Goal: Task Accomplishment & Management: Manage account settings

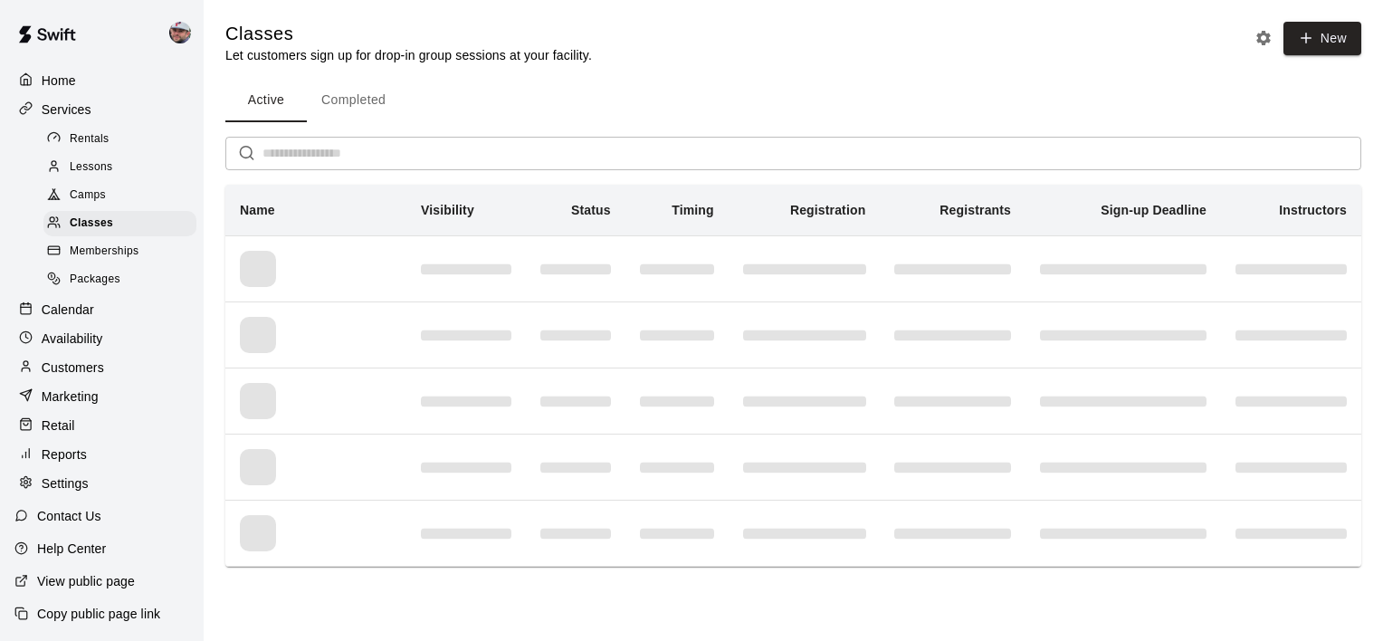
click at [81, 376] on p "Customers" at bounding box center [73, 367] width 62 height 18
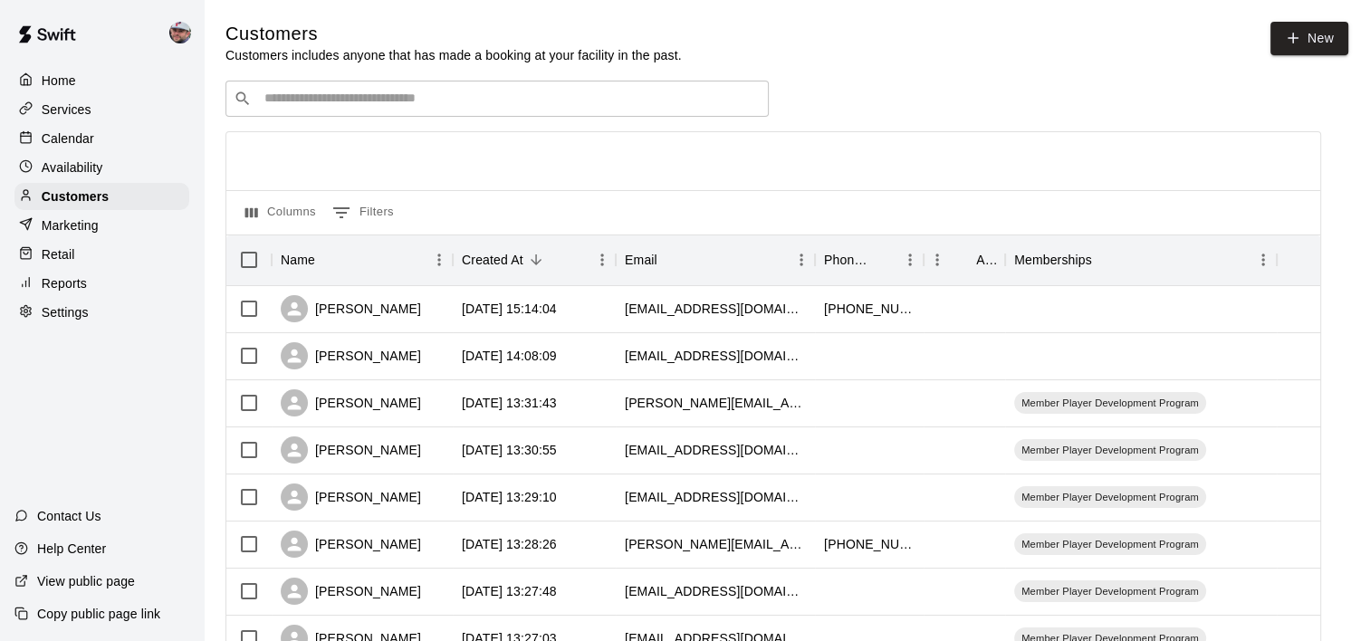
click at [426, 111] on div "​ ​" at bounding box center [496, 99] width 543 height 36
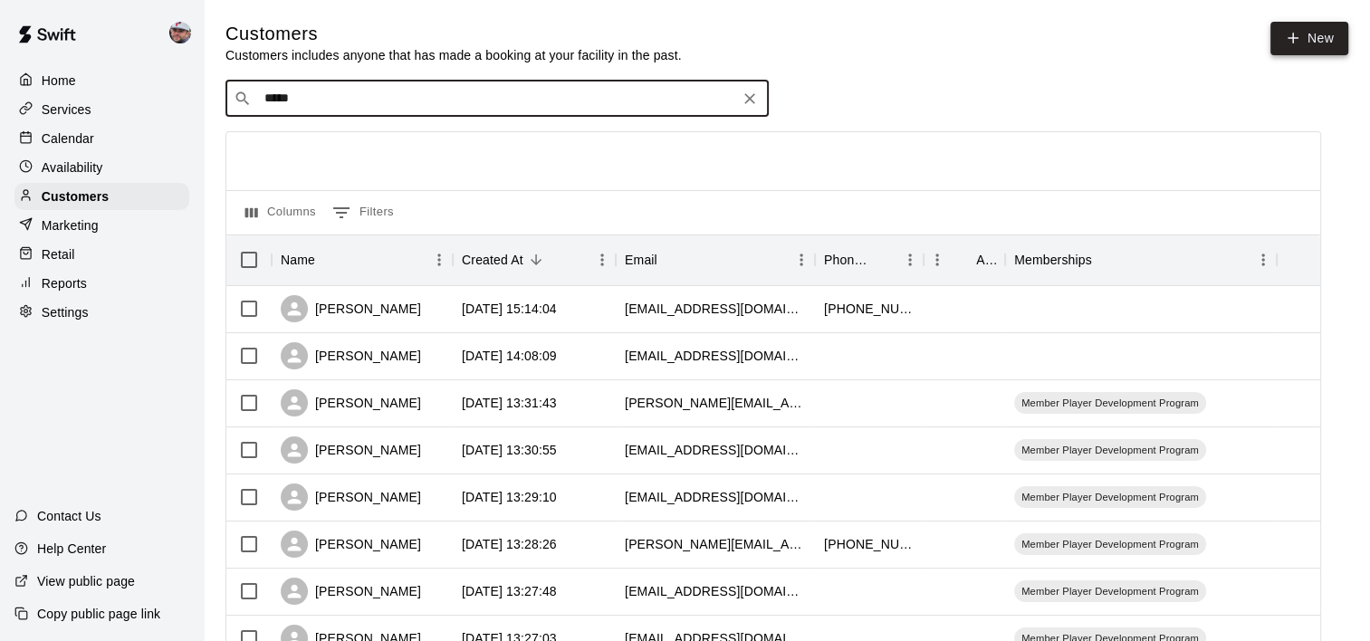
type input "*****"
click at [1308, 47] on link "New" at bounding box center [1309, 38] width 78 height 33
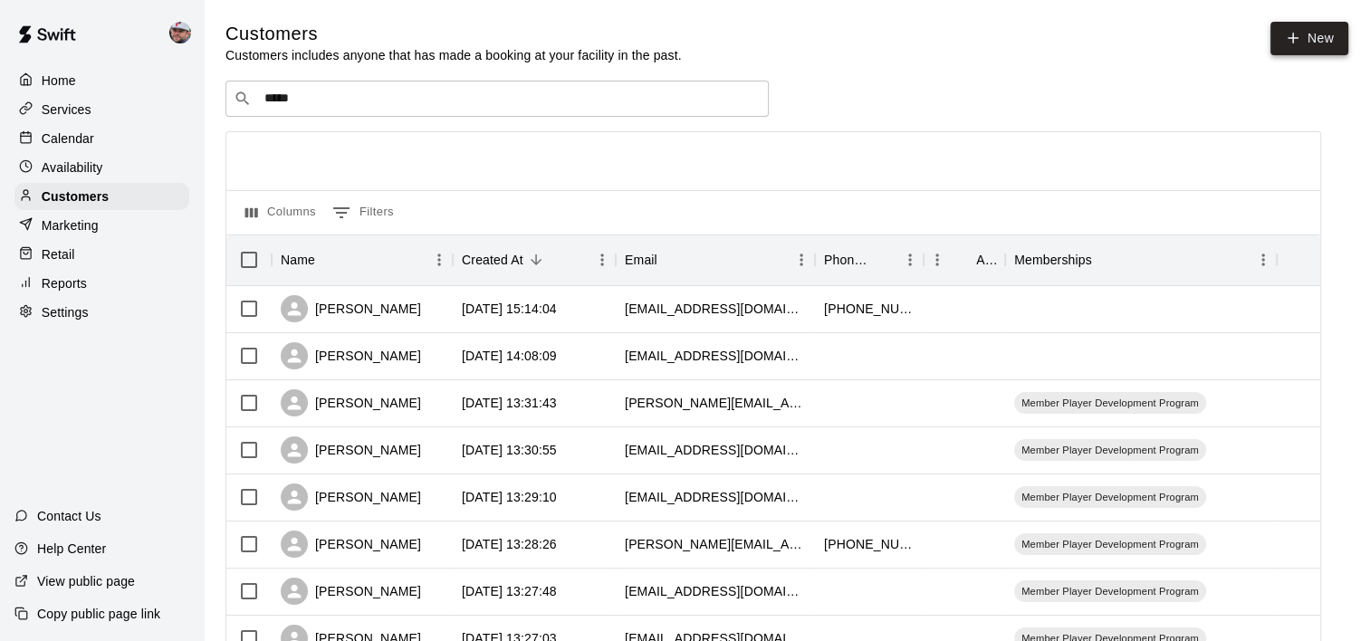
select select "**"
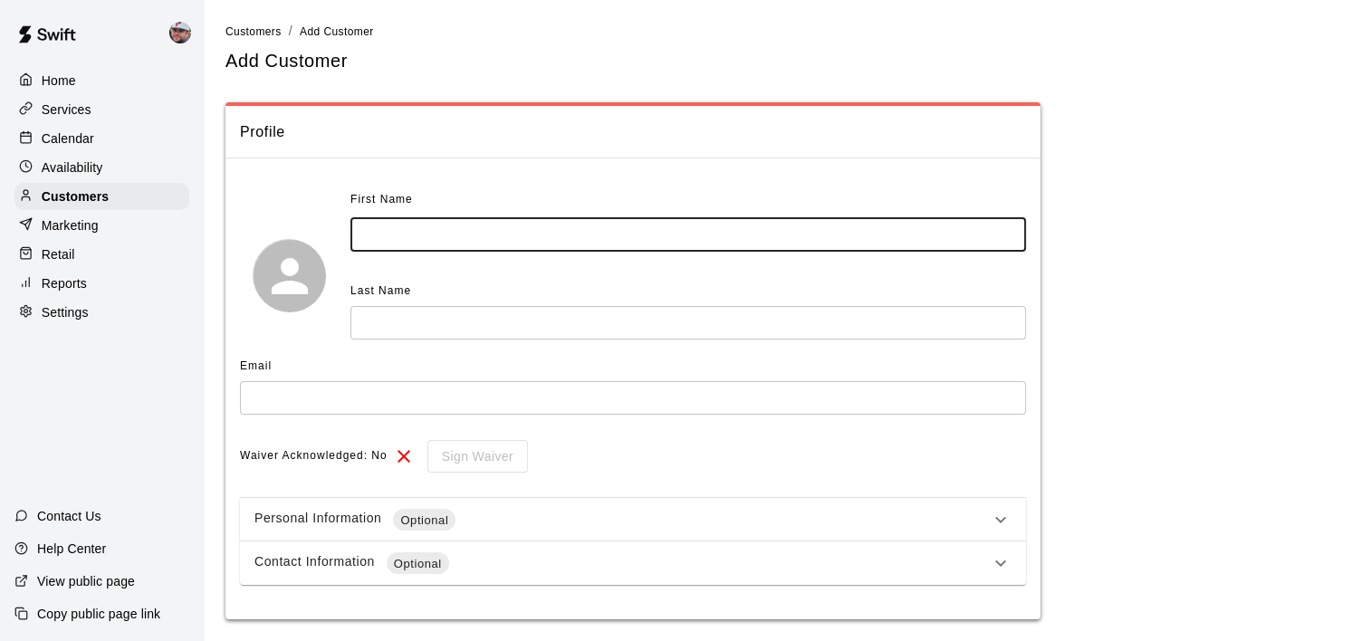
click at [757, 244] on input "text" at bounding box center [687, 234] width 675 height 33
type input "****"
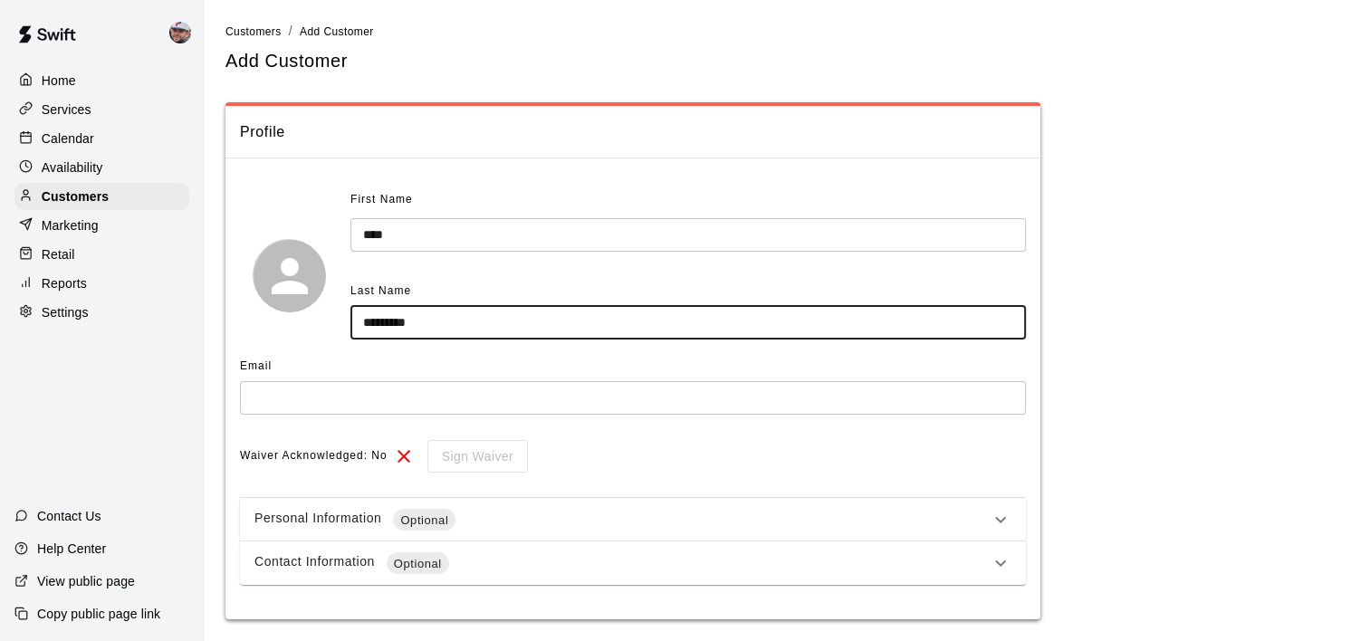
type input "*********"
click at [577, 395] on input "text" at bounding box center [633, 397] width 786 height 33
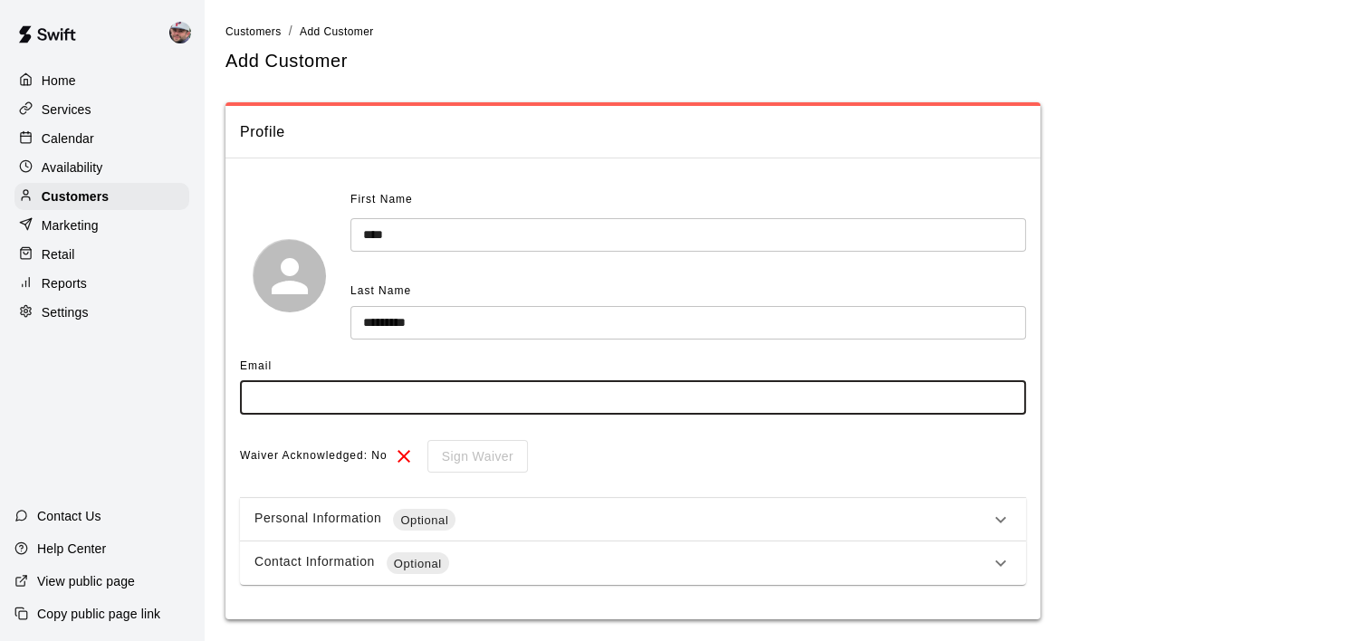
paste input "**********"
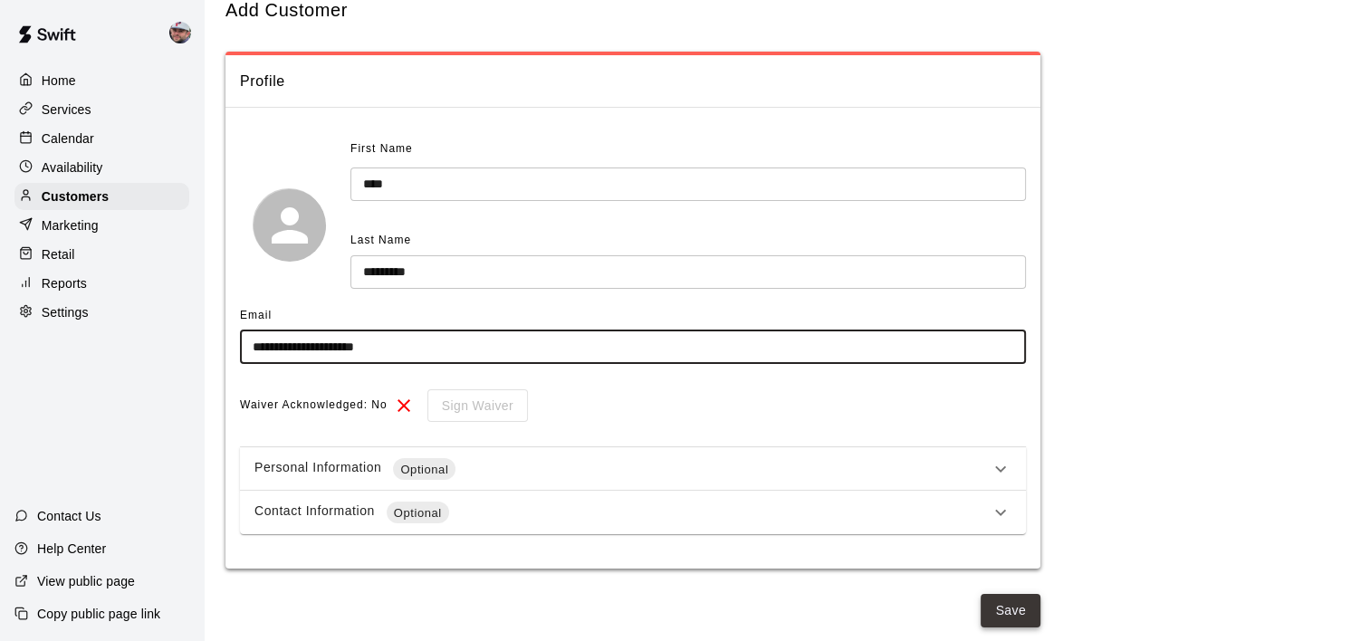
type input "**********"
click at [990, 606] on button "Save" at bounding box center [1010, 610] width 60 height 33
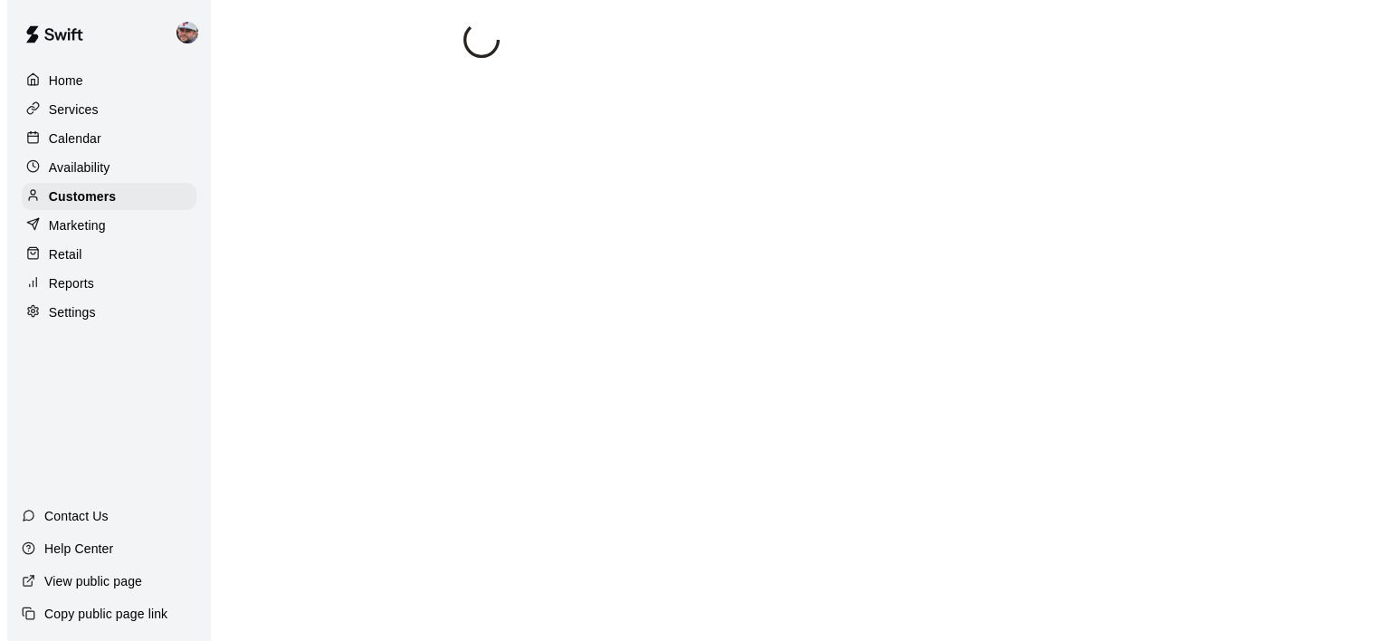
scroll to position [0, 0]
select select "**"
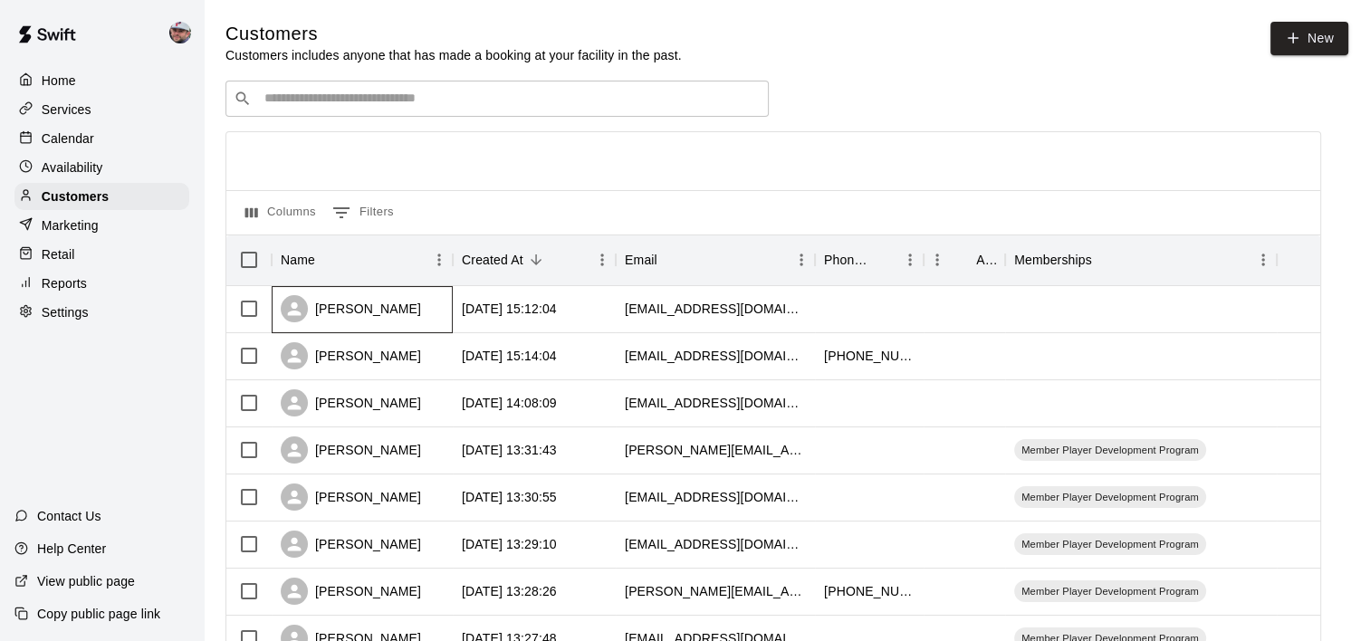
click at [369, 307] on div "[PERSON_NAME]" at bounding box center [351, 308] width 140 height 27
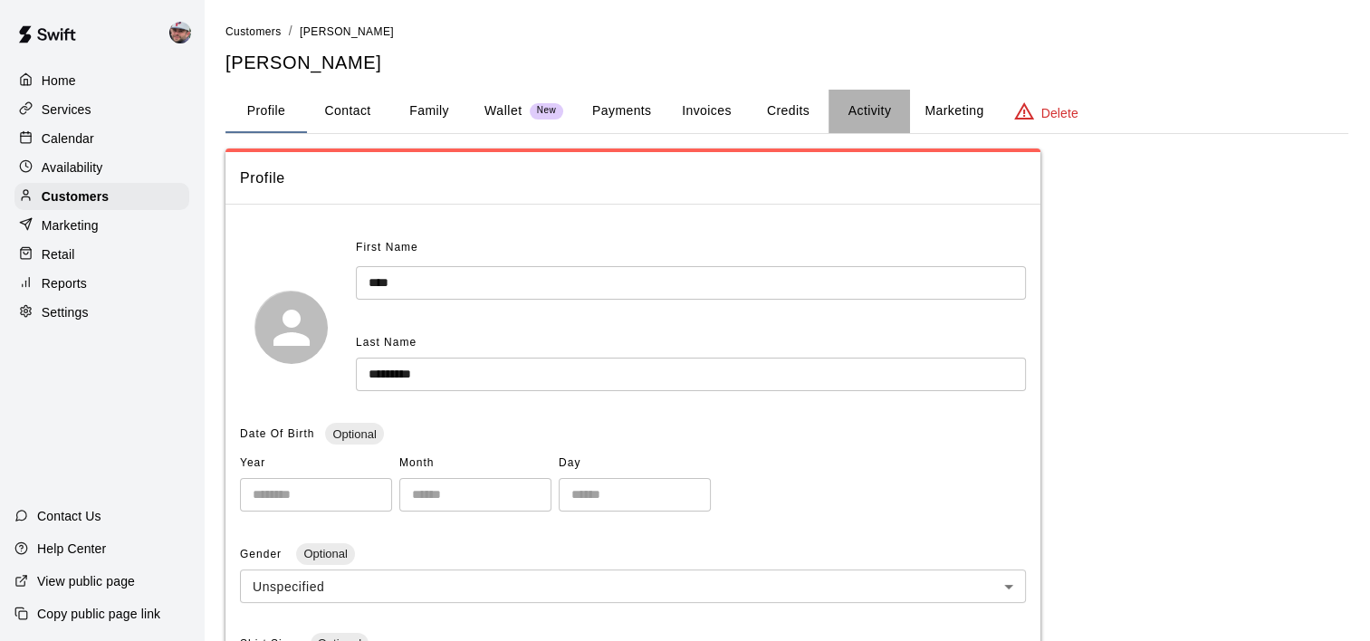
click at [876, 101] on button "Activity" at bounding box center [868, 111] width 81 height 43
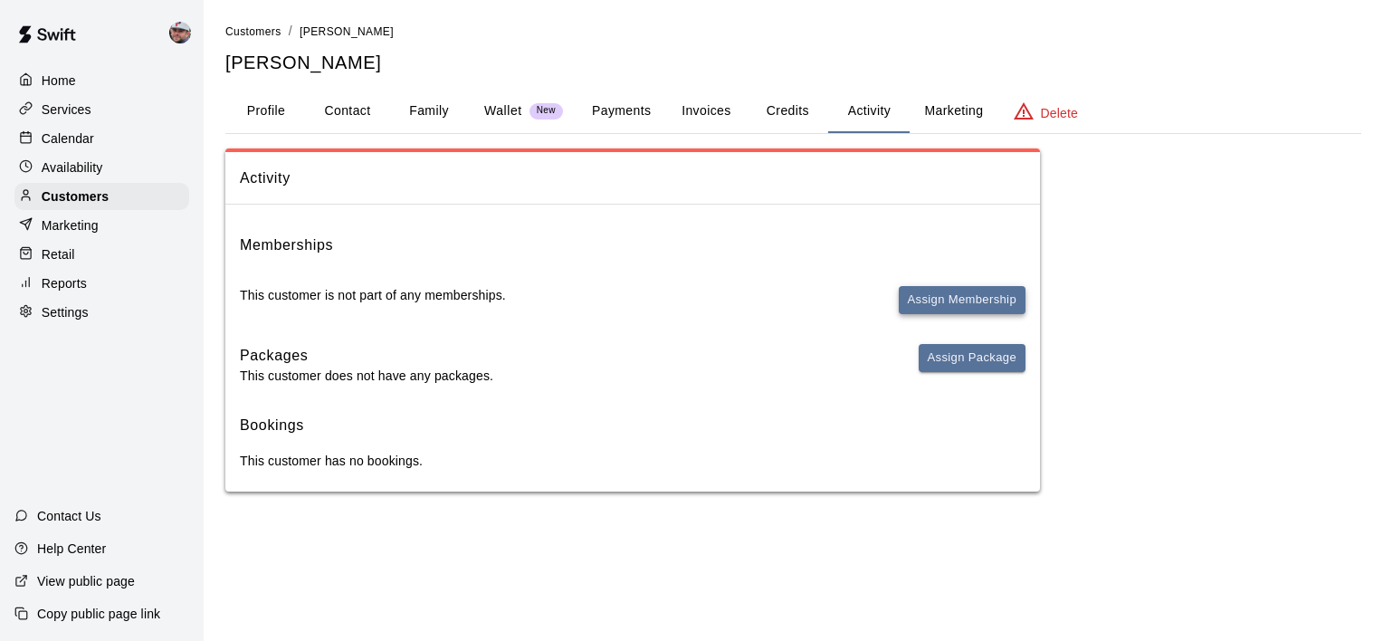
click at [917, 297] on button "Assign Membership" at bounding box center [962, 300] width 127 height 28
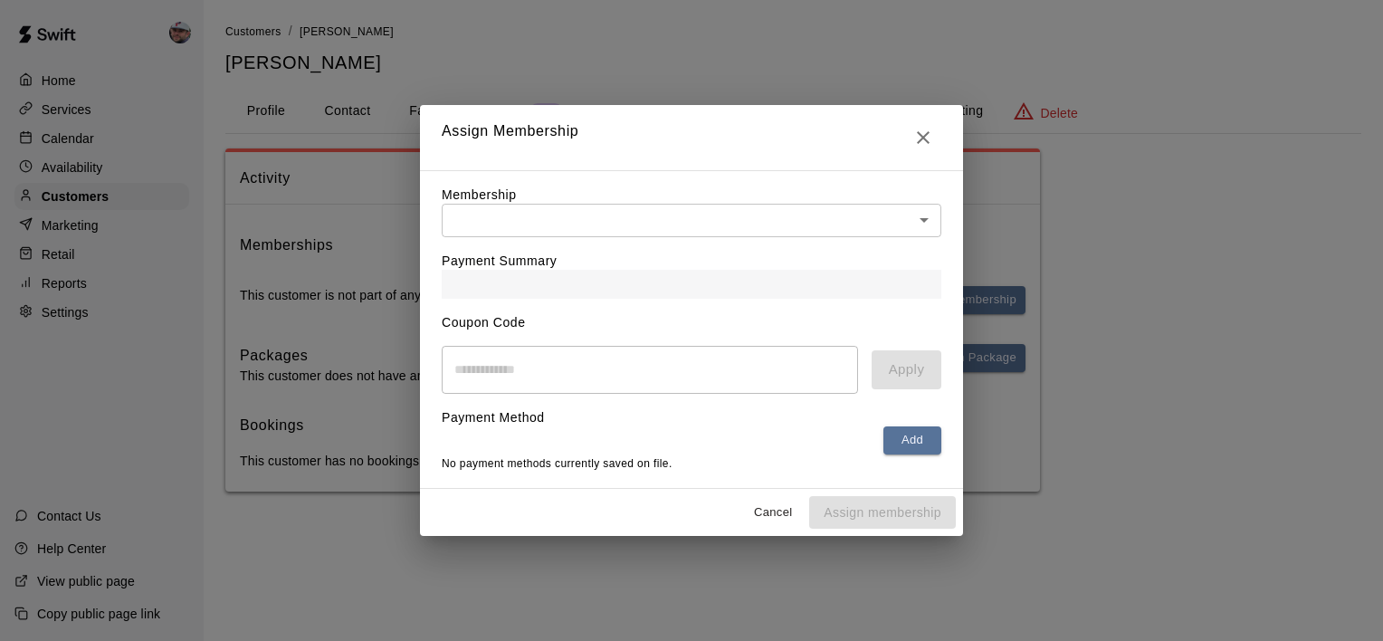
click at [663, 214] on body "Home Services Calendar Availability Customers Marketing Retail Reports Settings…" at bounding box center [691, 264] width 1383 height 528
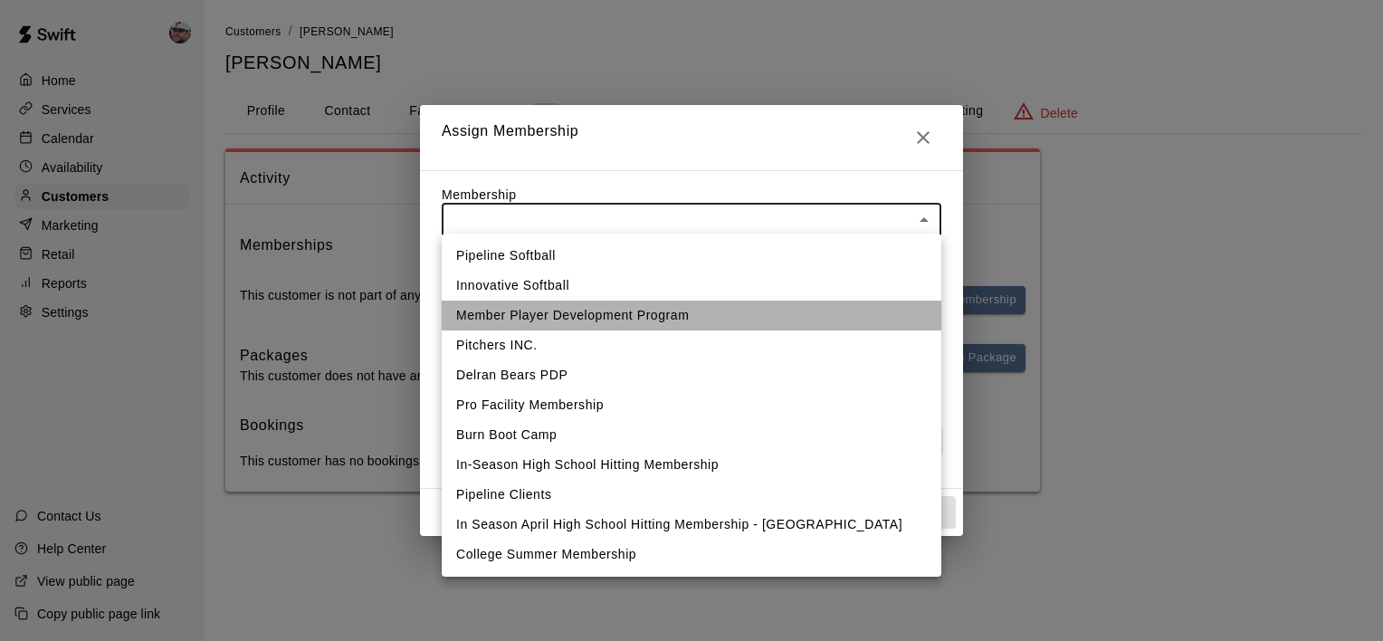
click at [599, 320] on li "Member Player Development Program" at bounding box center [692, 316] width 500 height 30
type input "**********"
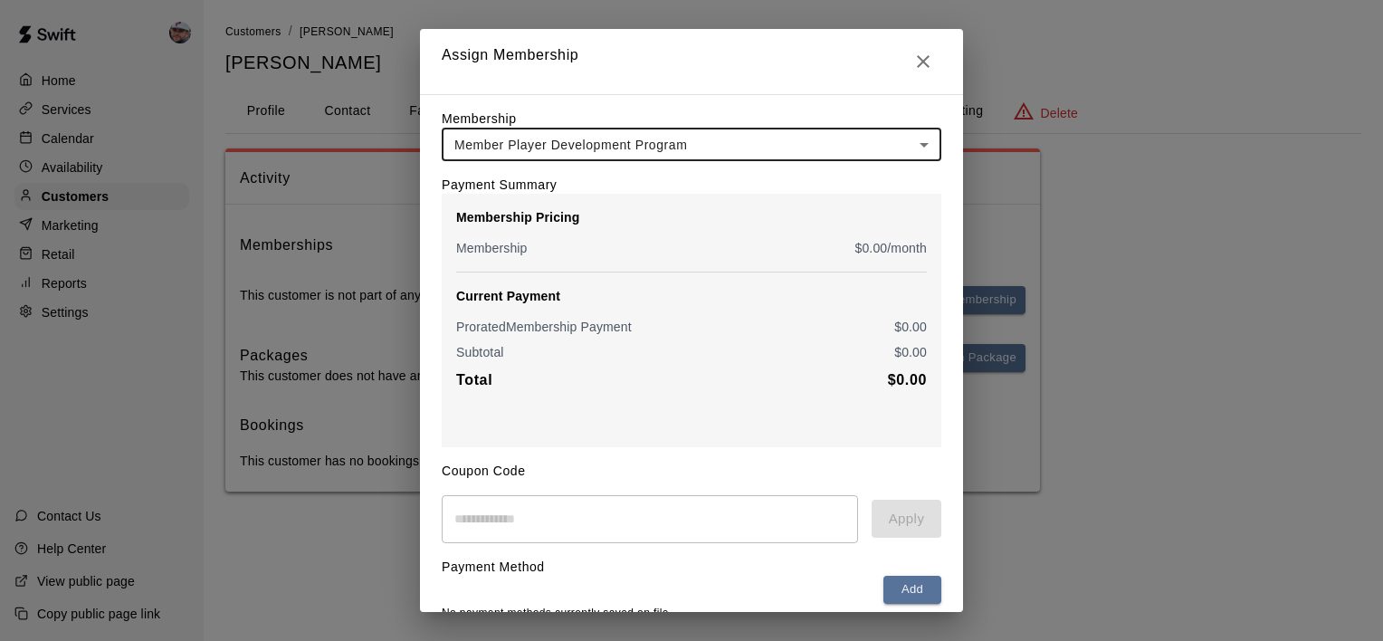
scroll to position [83, 0]
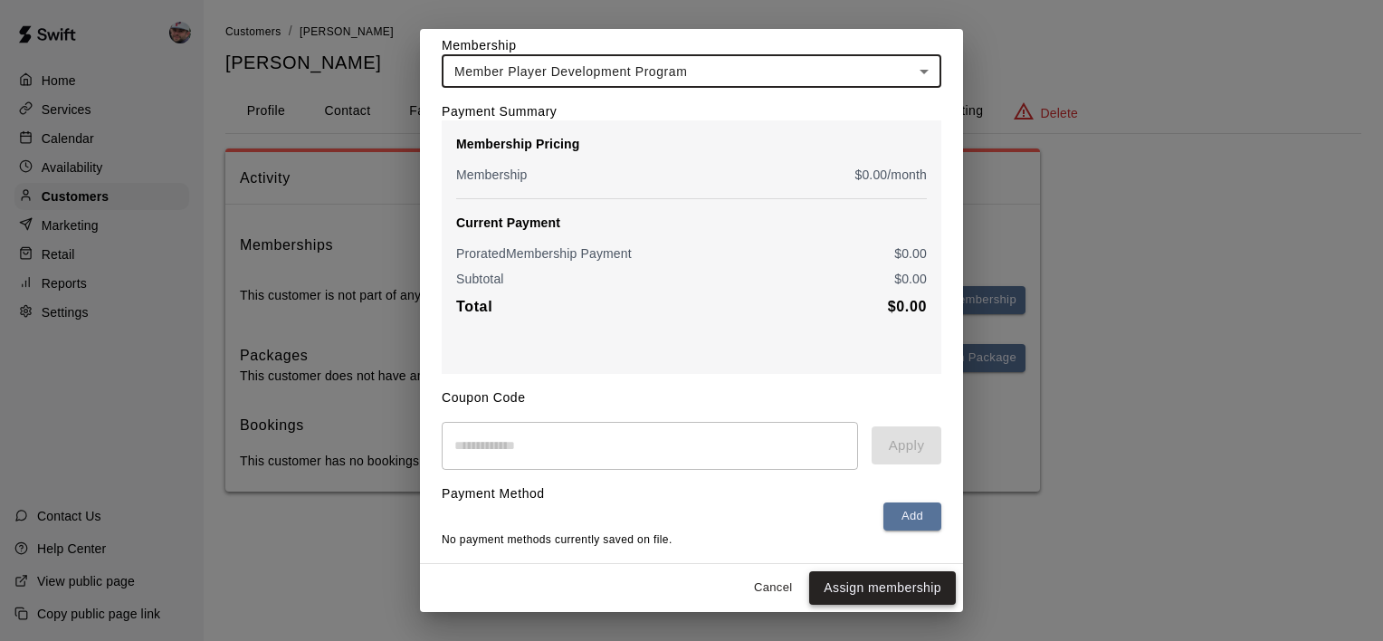
click at [811, 579] on button "Assign membership" at bounding box center [882, 587] width 147 height 33
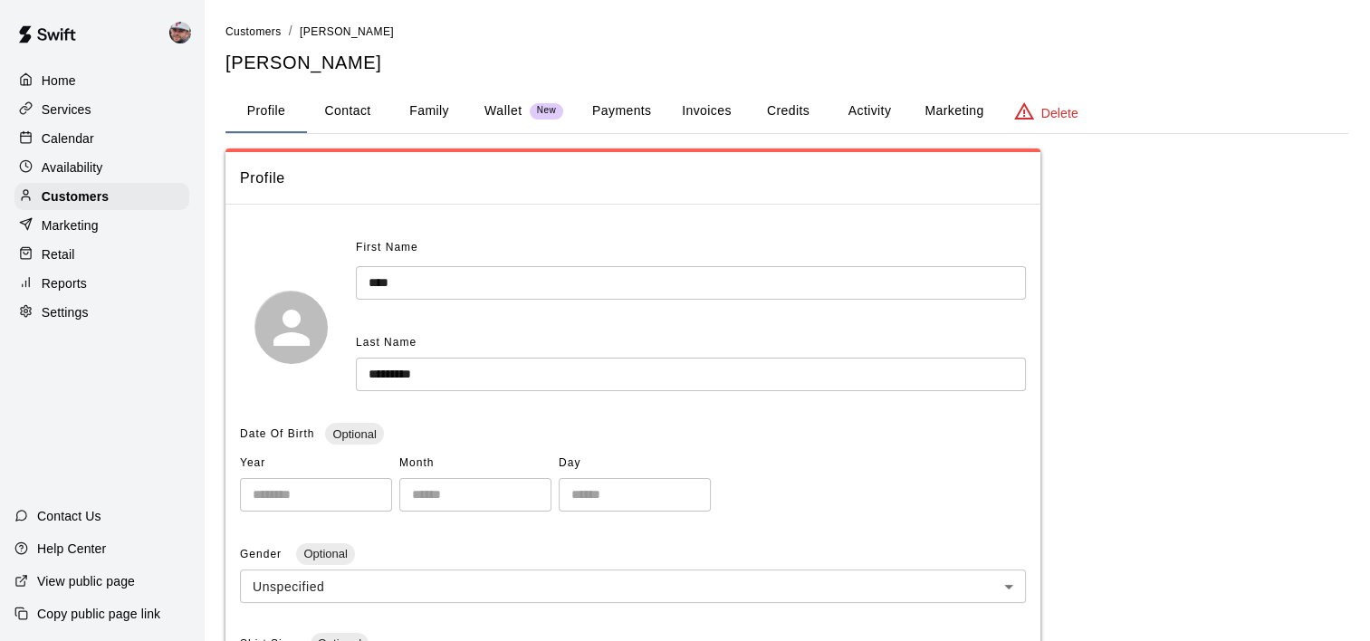
click at [876, 109] on button "Activity" at bounding box center [868, 111] width 81 height 43
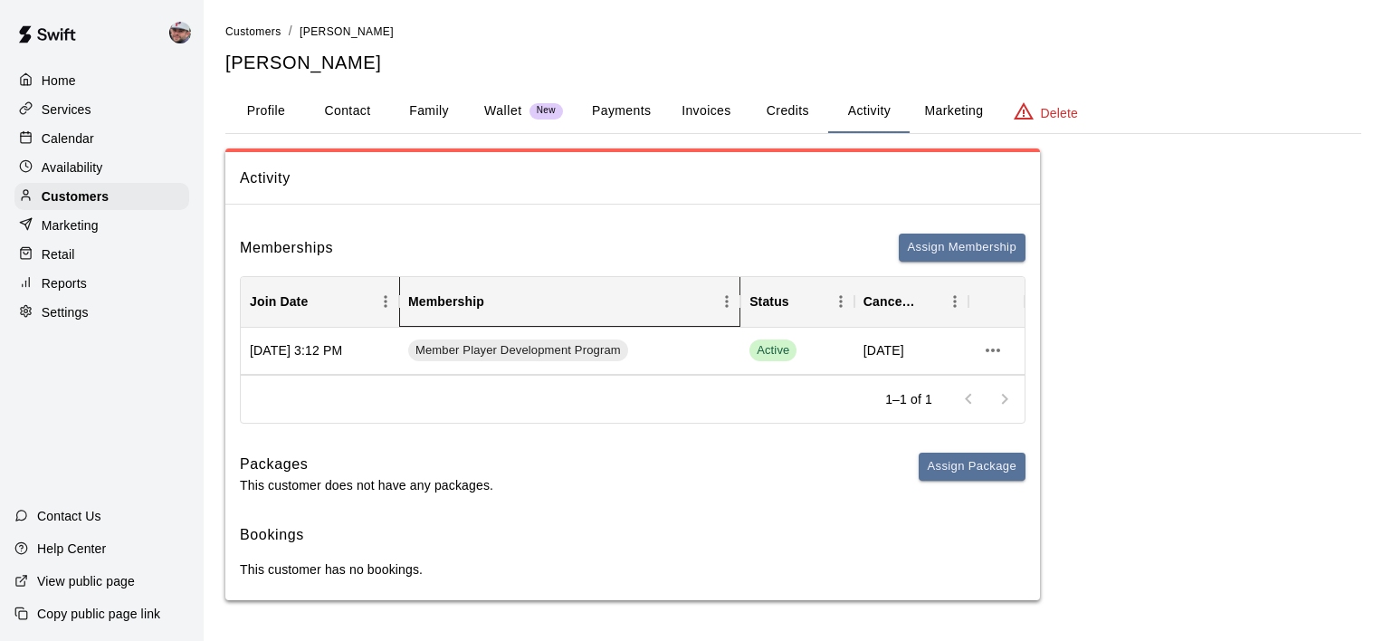
click at [739, 289] on div "Membership" at bounding box center [741, 301] width 22 height 51
click at [146, 145] on div "Calendar" at bounding box center [101, 138] width 175 height 27
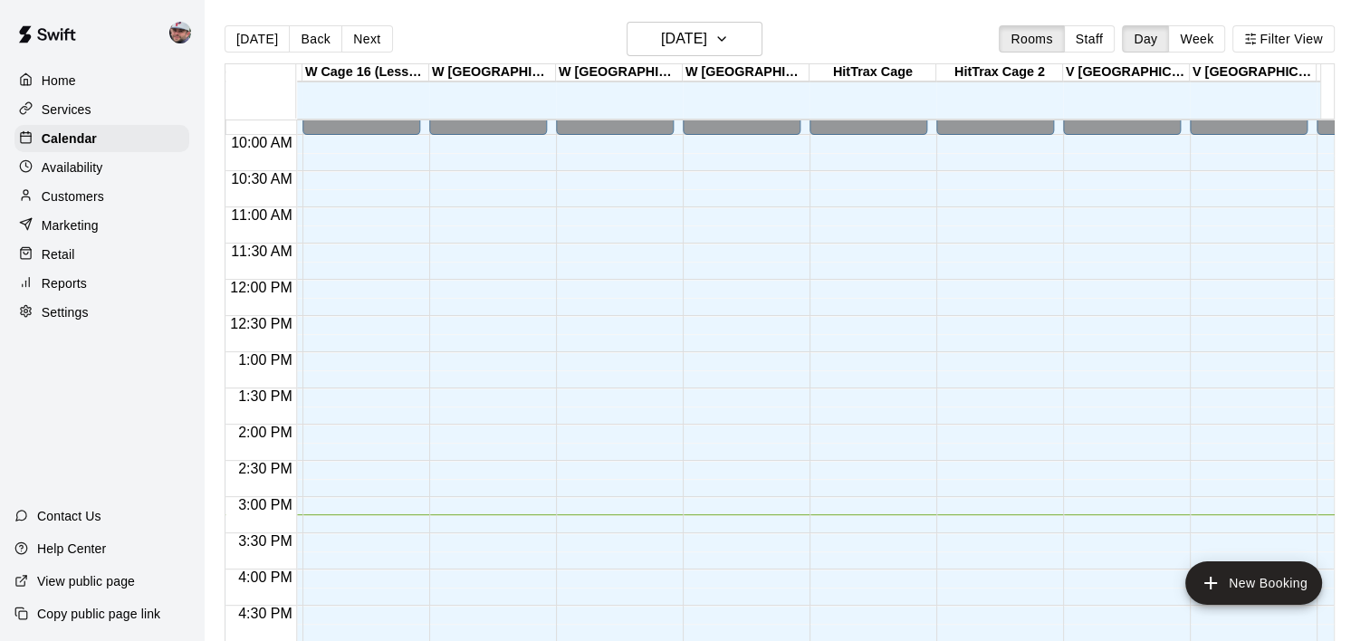
scroll to position [0, 1477]
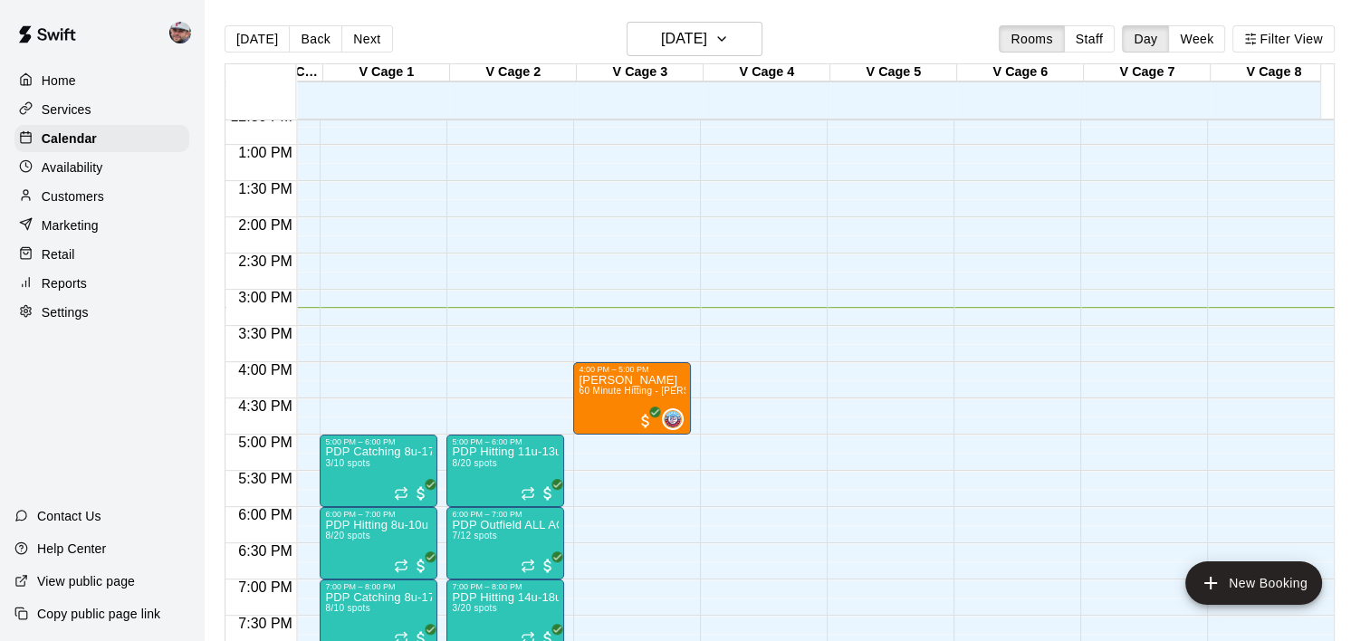
click at [86, 285] on p "Reports" at bounding box center [64, 283] width 45 height 18
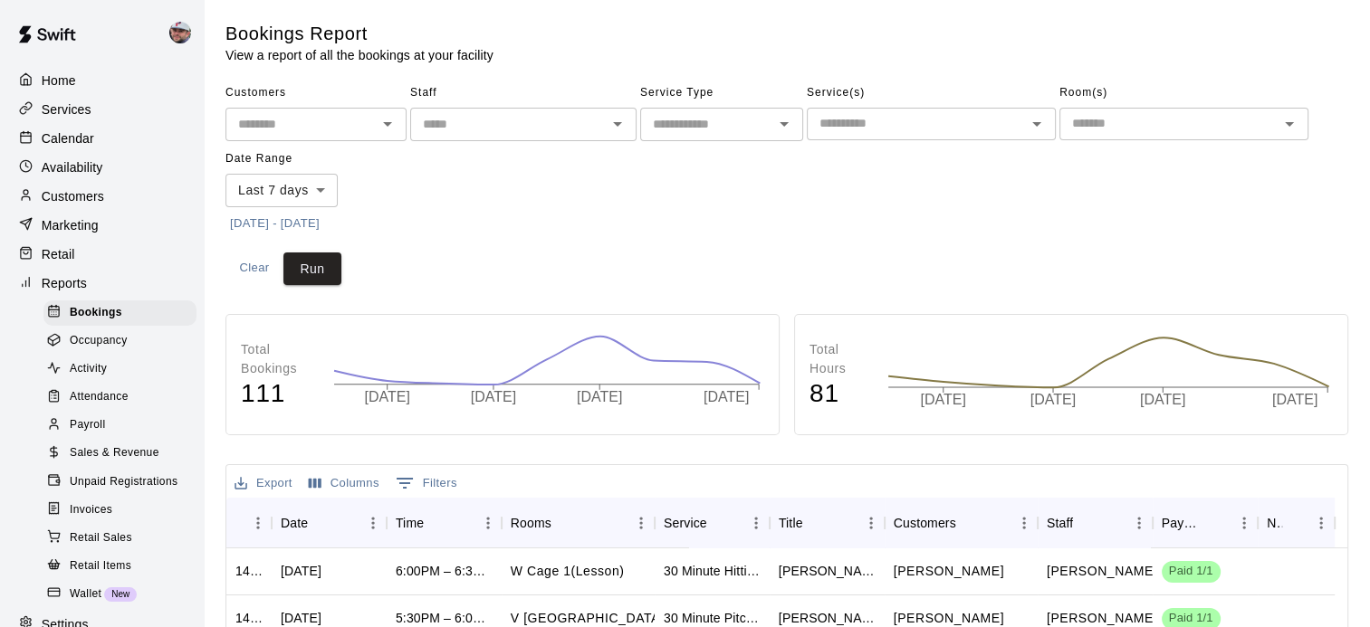
click at [103, 463] on span "Sales & Revenue" at bounding box center [115, 453] width 90 height 18
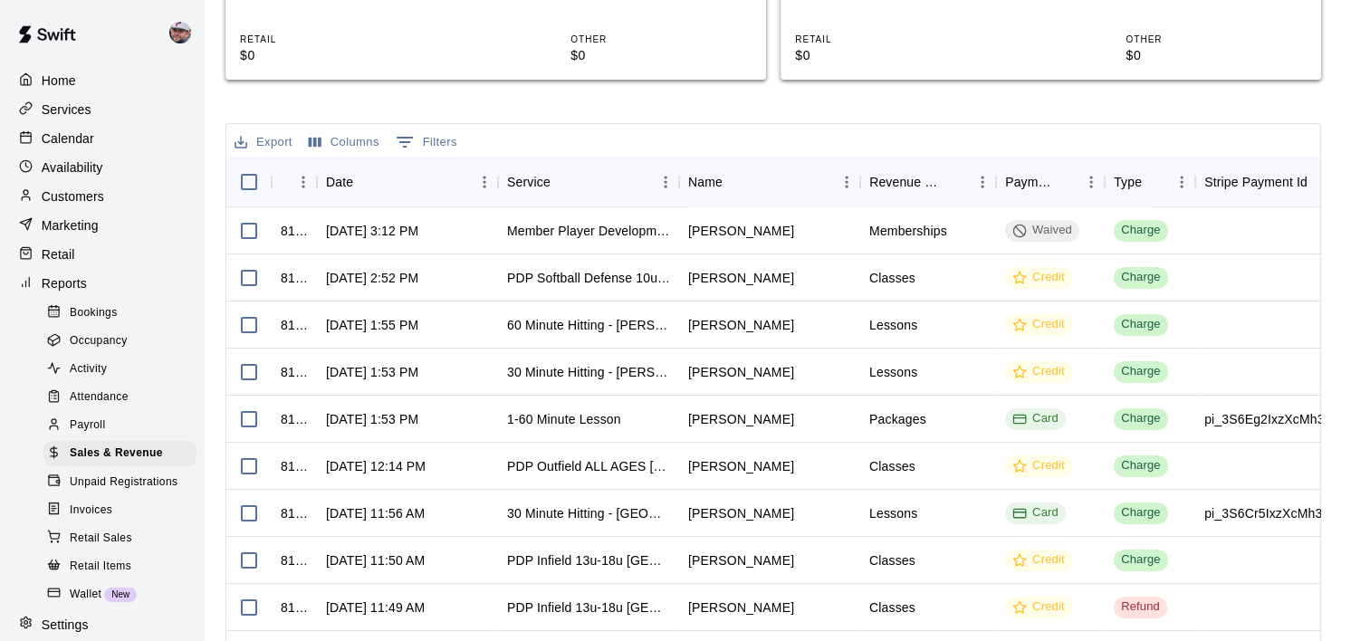
click at [72, 135] on p "Calendar" at bounding box center [68, 138] width 53 height 18
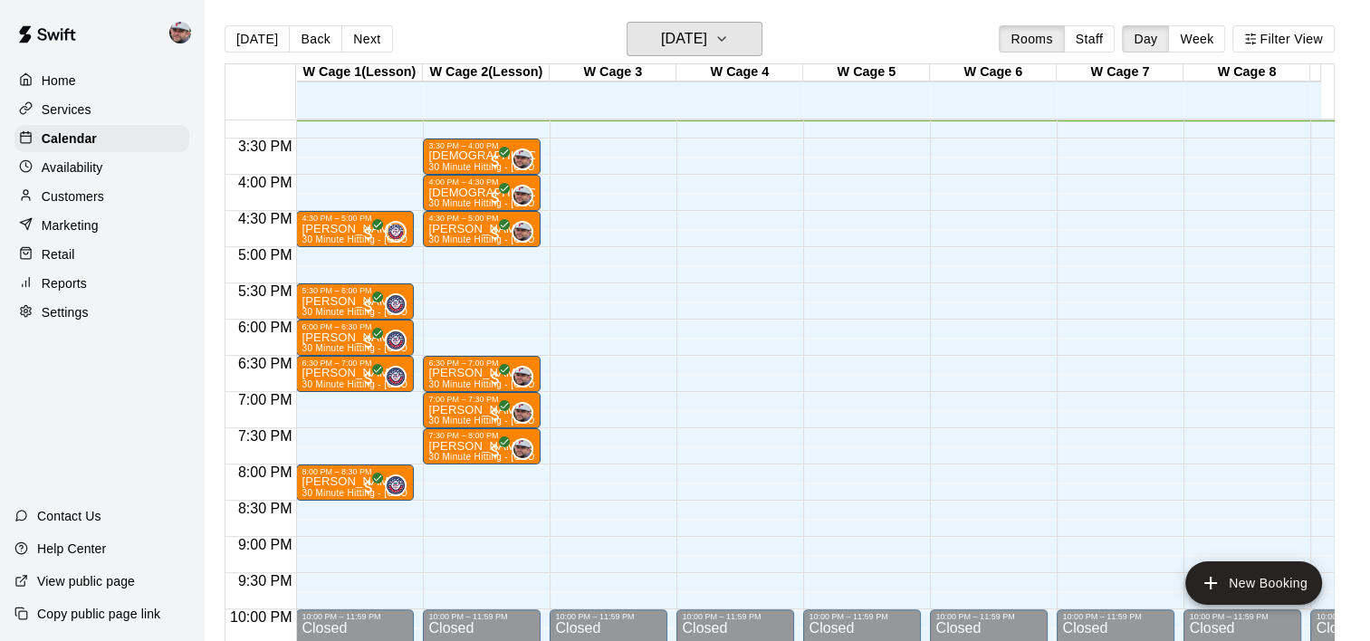
click at [707, 37] on h6 "[DATE]" at bounding box center [684, 38] width 46 height 25
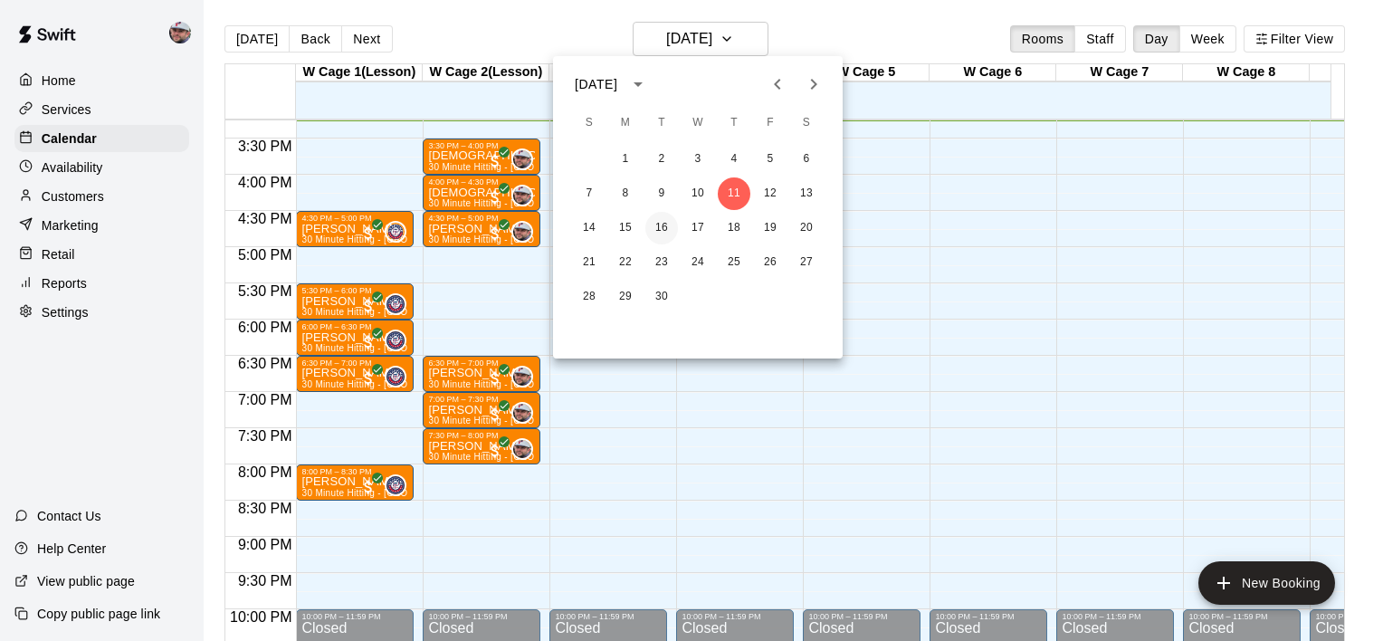
click at [659, 218] on button "16" at bounding box center [661, 228] width 33 height 33
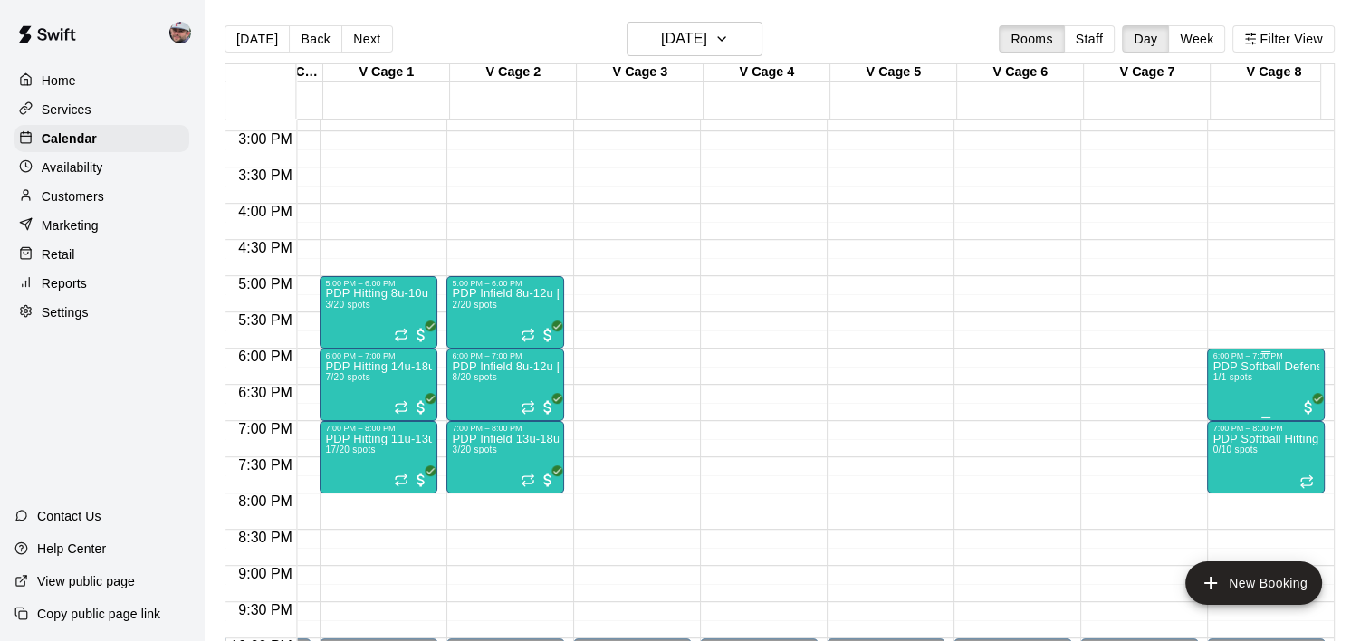
click at [1248, 367] on p "PDP Softball Defense 10u [PERSON_NAME]" at bounding box center [1265, 367] width 107 height 0
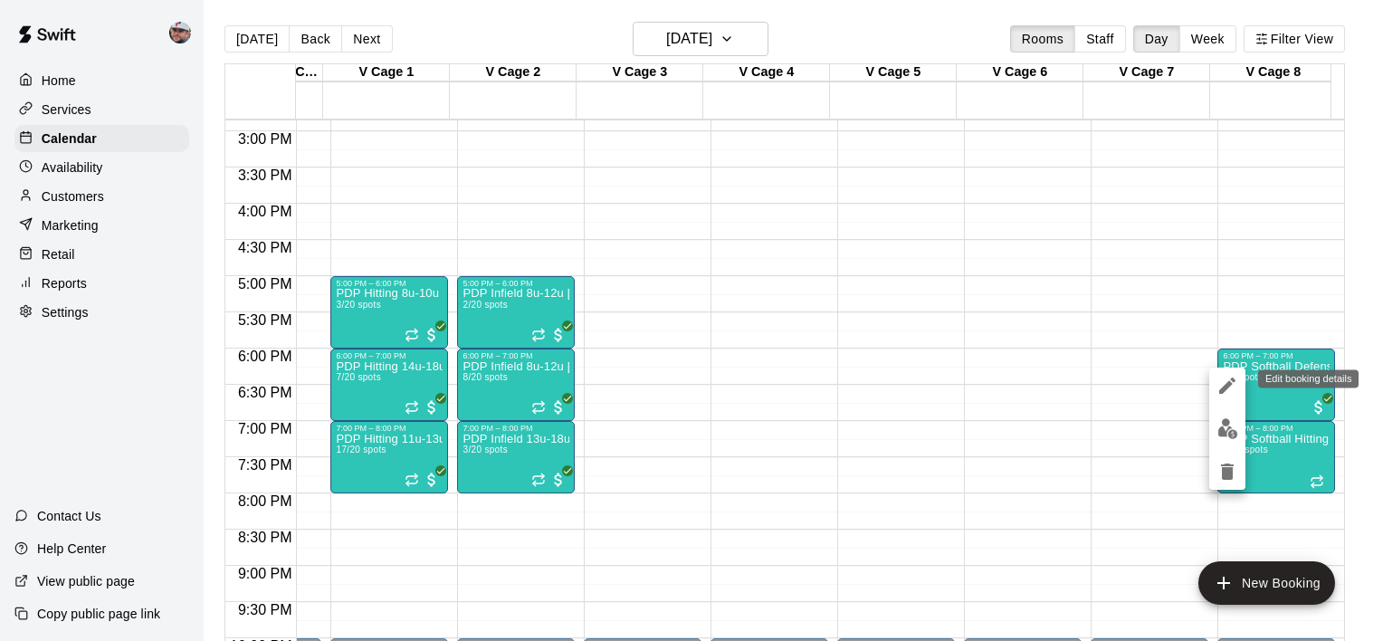
click at [1220, 387] on icon "edit" at bounding box center [1228, 386] width 22 height 22
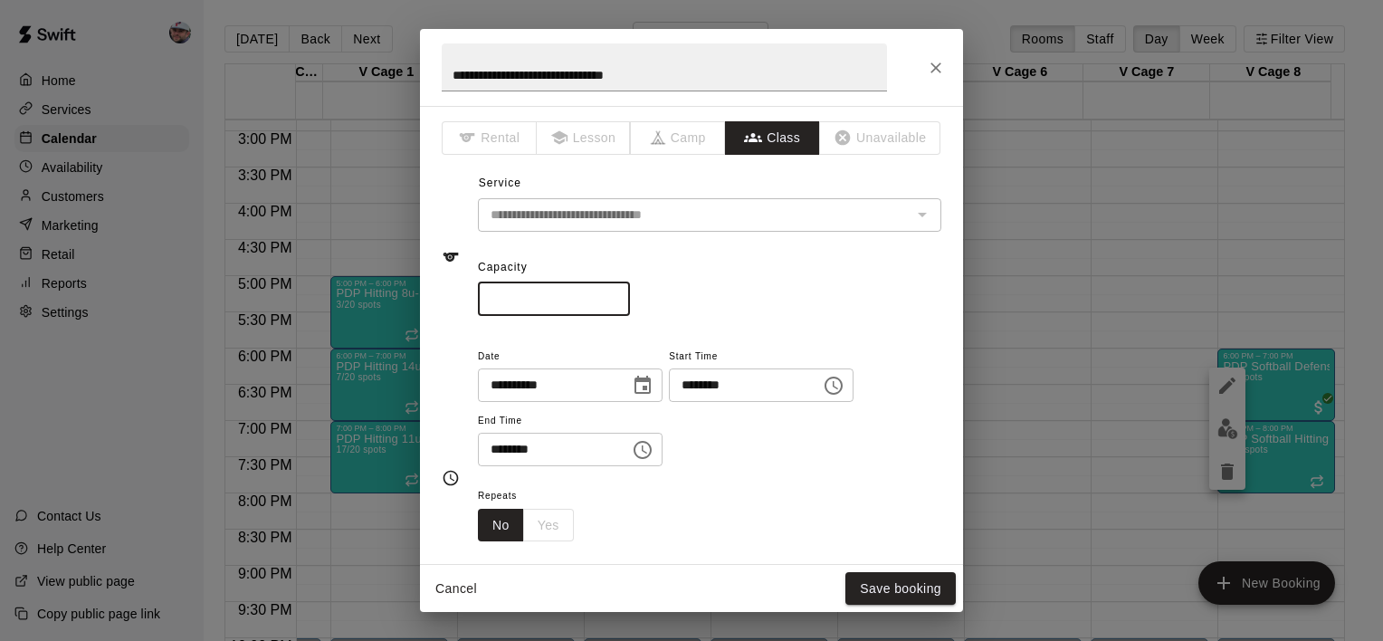
click at [528, 287] on input "*" at bounding box center [554, 298] width 152 height 33
type input "**"
click at [912, 590] on button "Save booking" at bounding box center [901, 588] width 110 height 33
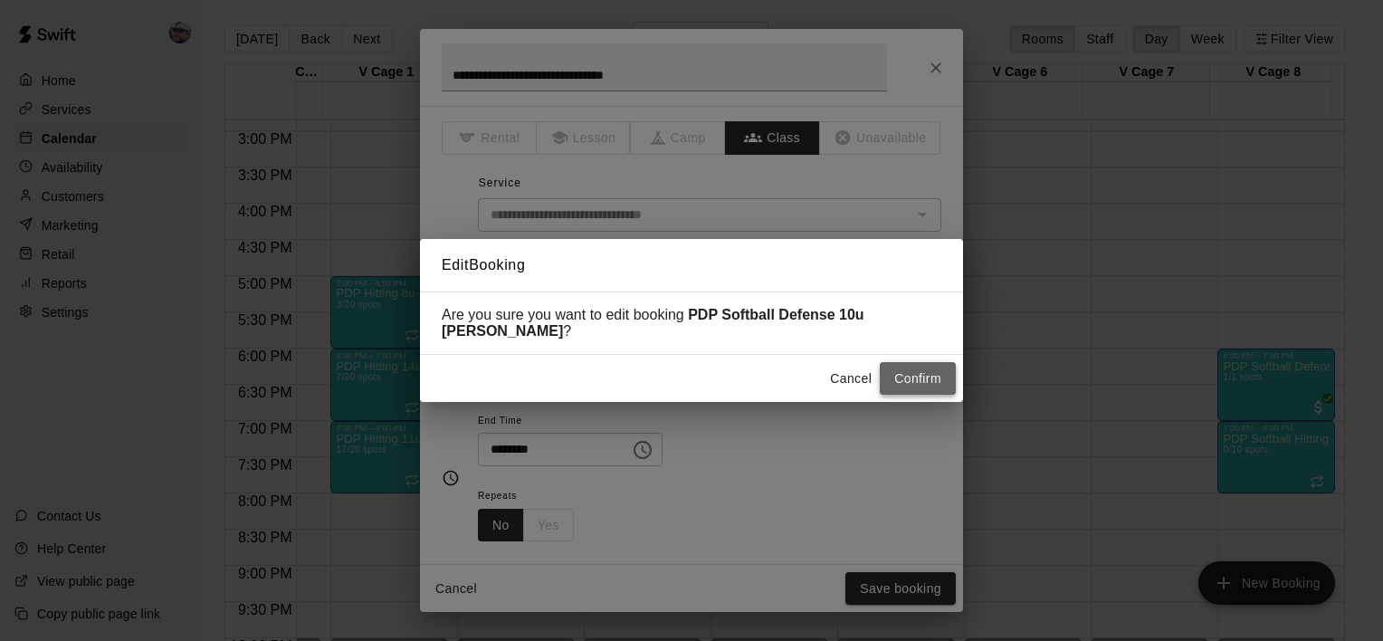
click at [908, 369] on button "Confirm" at bounding box center [918, 378] width 76 height 33
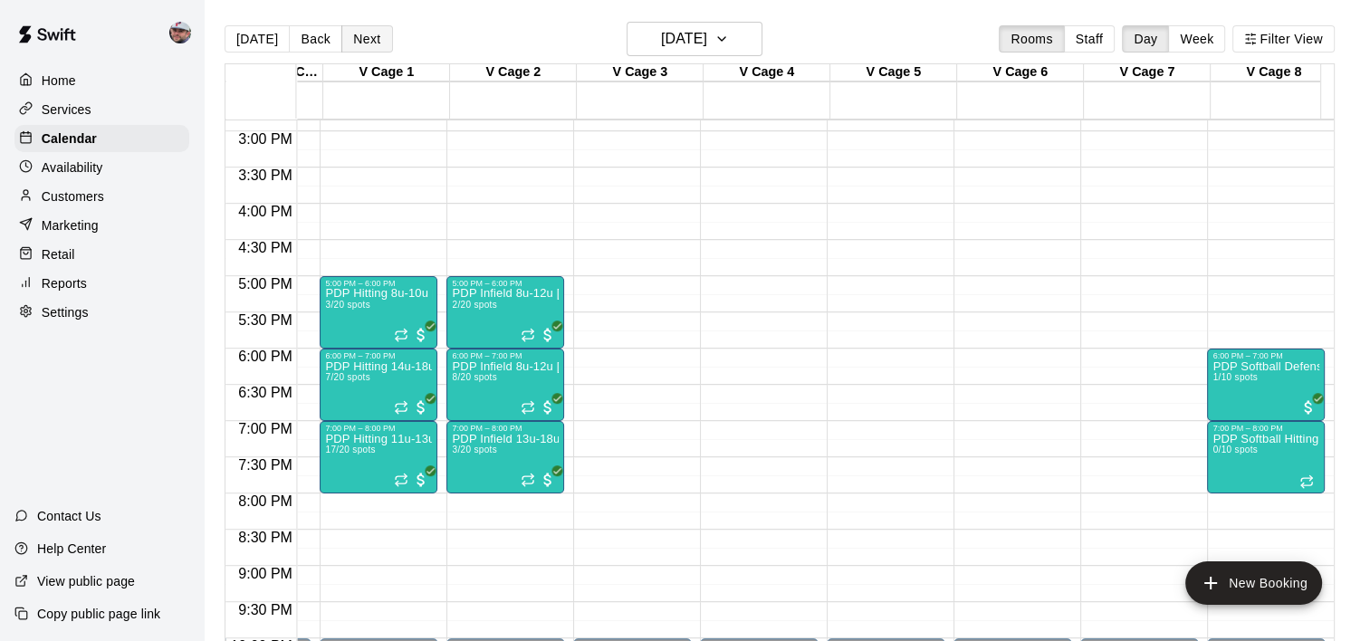
click at [368, 33] on button "Next" at bounding box center [366, 38] width 51 height 27
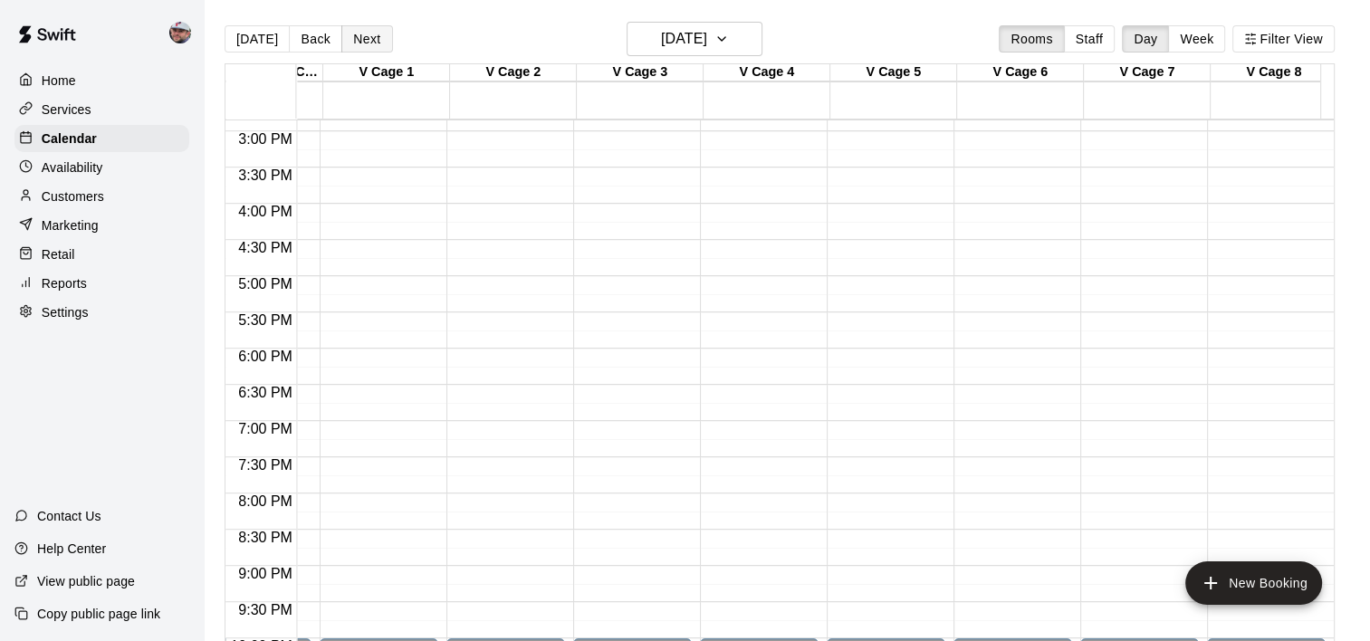
click at [357, 33] on button "Next" at bounding box center [366, 38] width 51 height 27
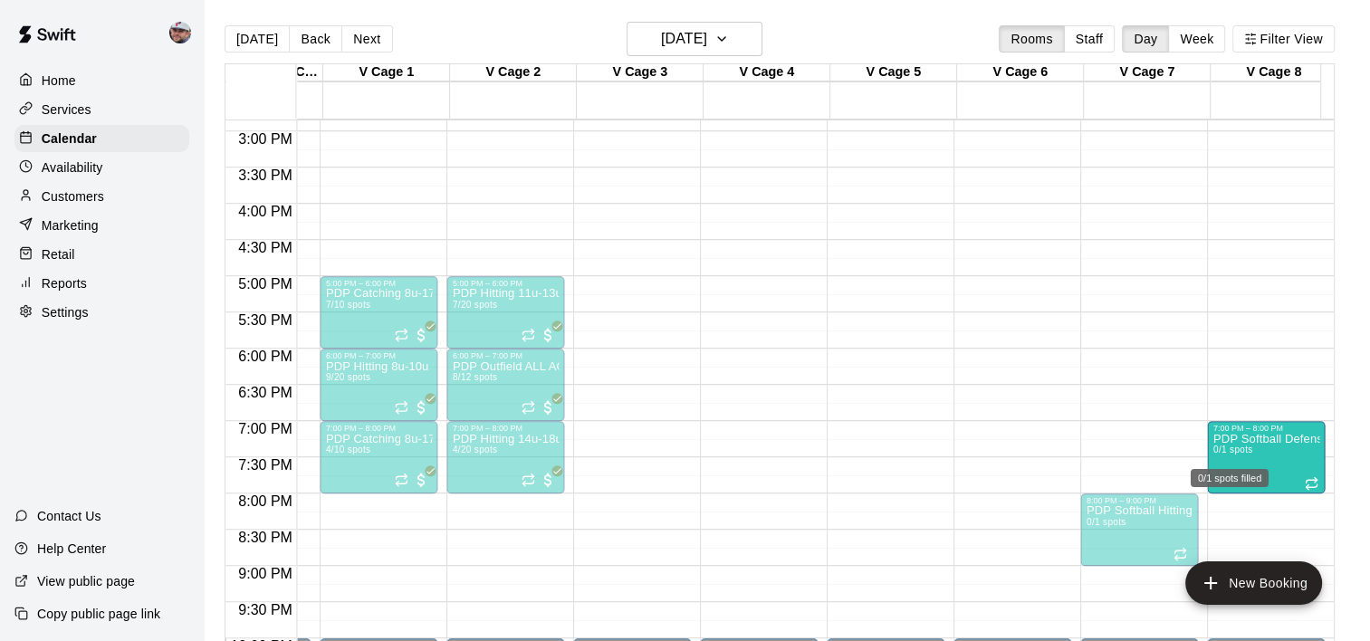
drag, startPoint x: 1256, startPoint y: 522, endPoint x: 1242, endPoint y: 452, distance: 72.1
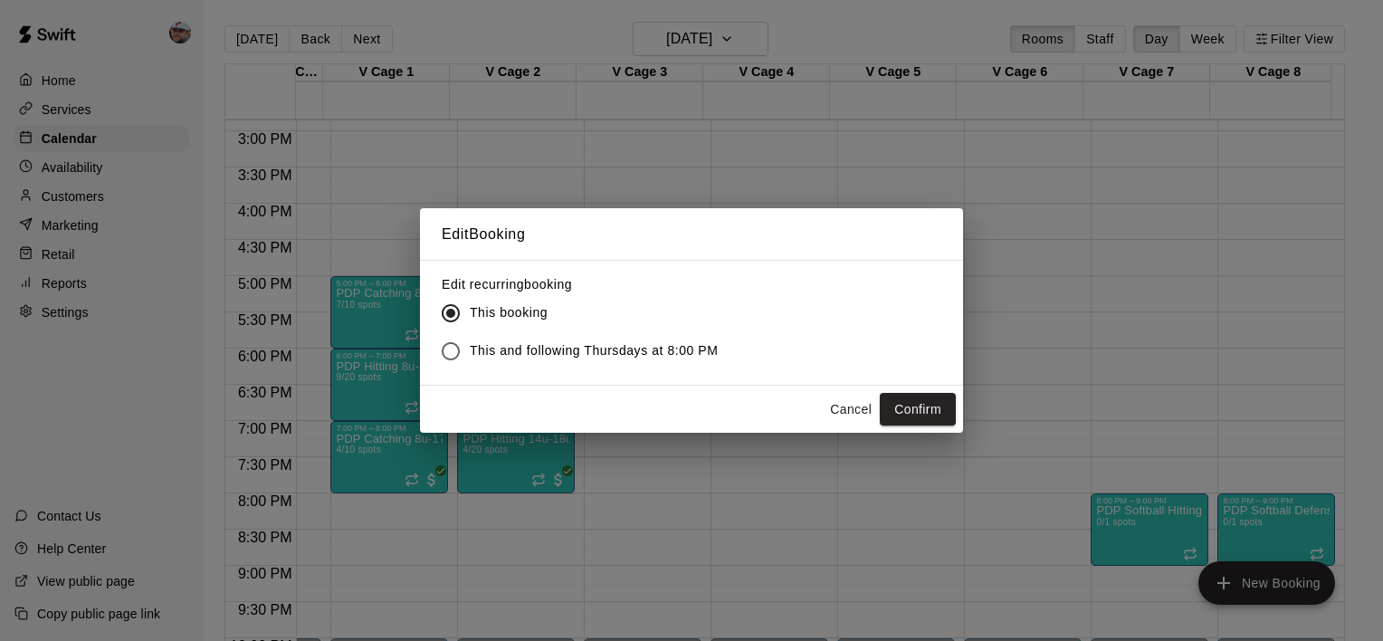
click at [685, 338] on label "This and following Thursdays at 8:00 PM" at bounding box center [575, 351] width 287 height 38
click at [916, 415] on button "Confirm" at bounding box center [918, 409] width 76 height 33
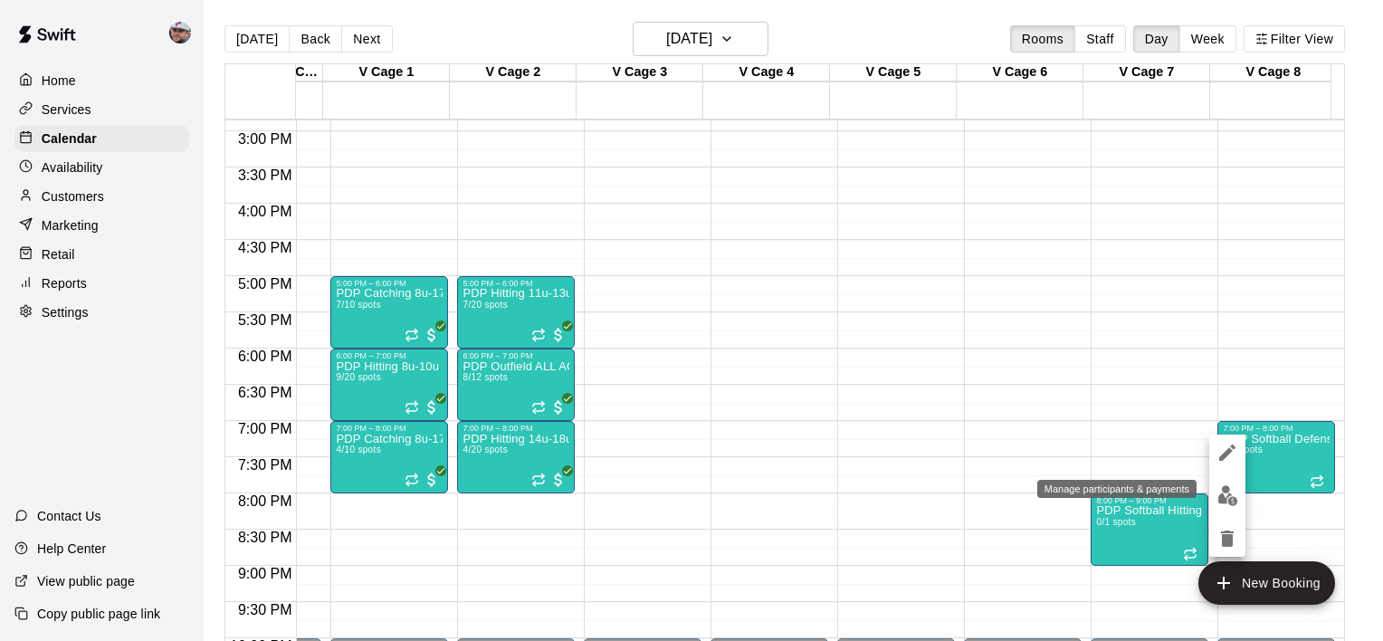
click at [1219, 492] on img "edit" at bounding box center [1228, 495] width 21 height 21
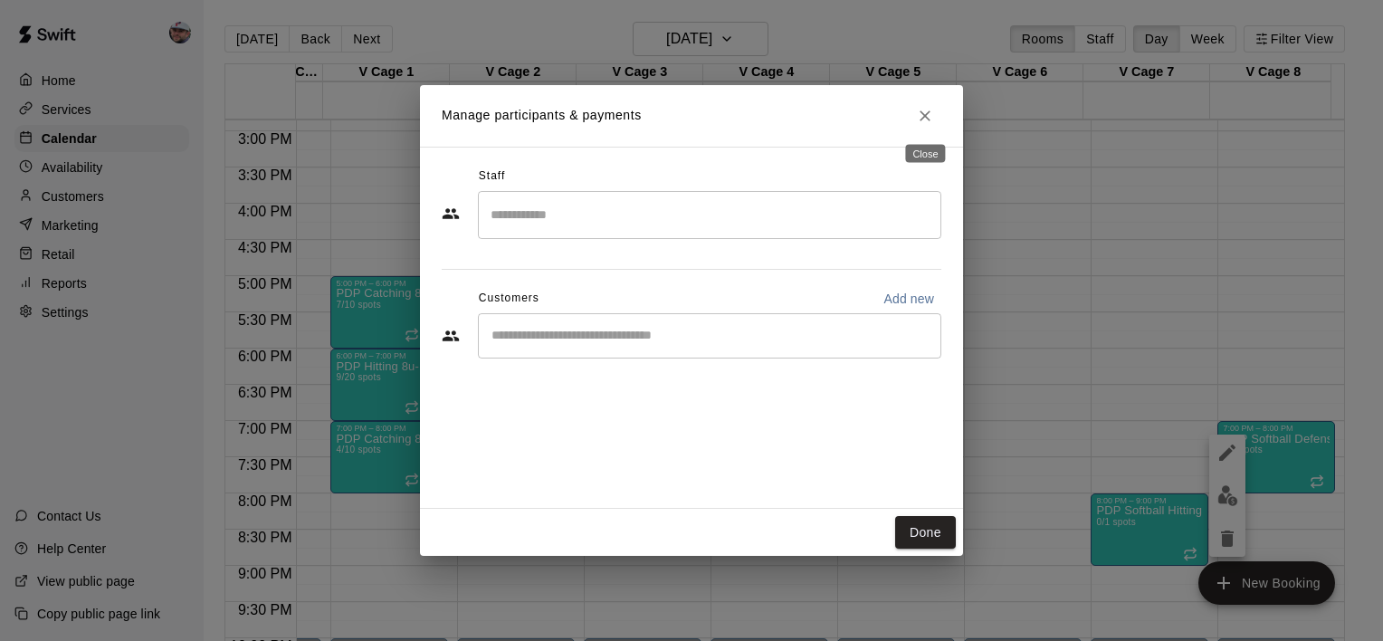
click at [926, 112] on icon "Close" at bounding box center [925, 116] width 18 height 18
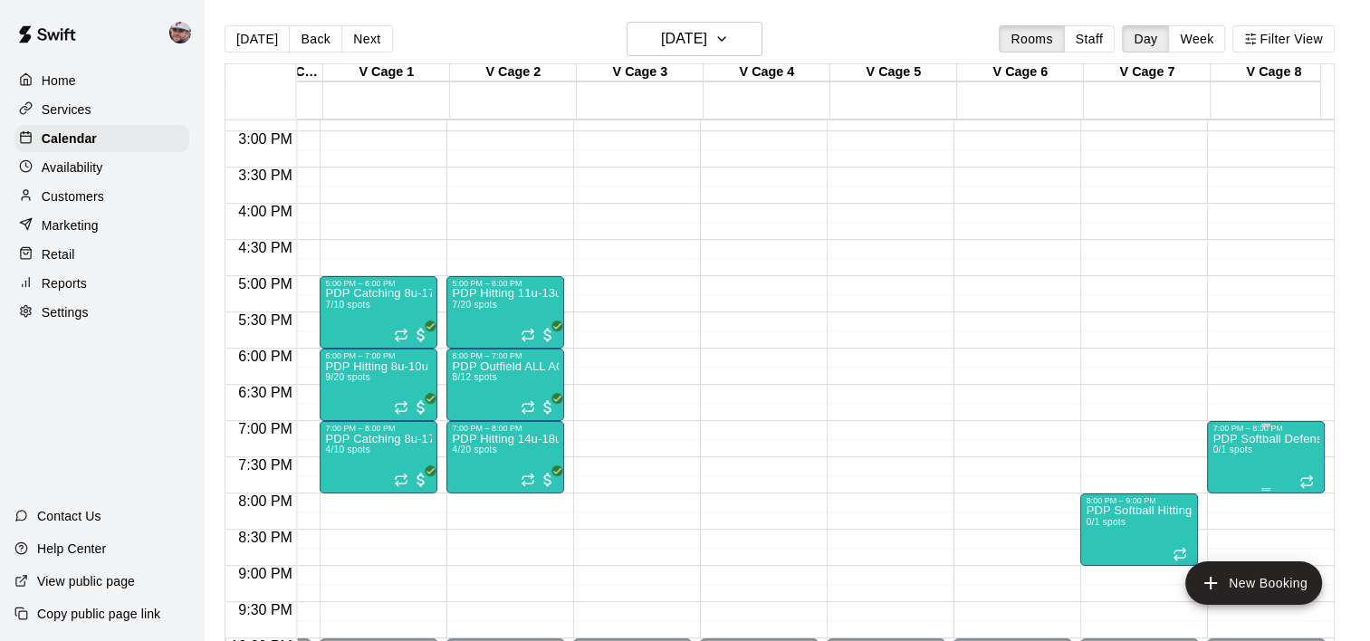
click at [1246, 451] on span "0/1 spots" at bounding box center [1232, 449] width 40 height 10
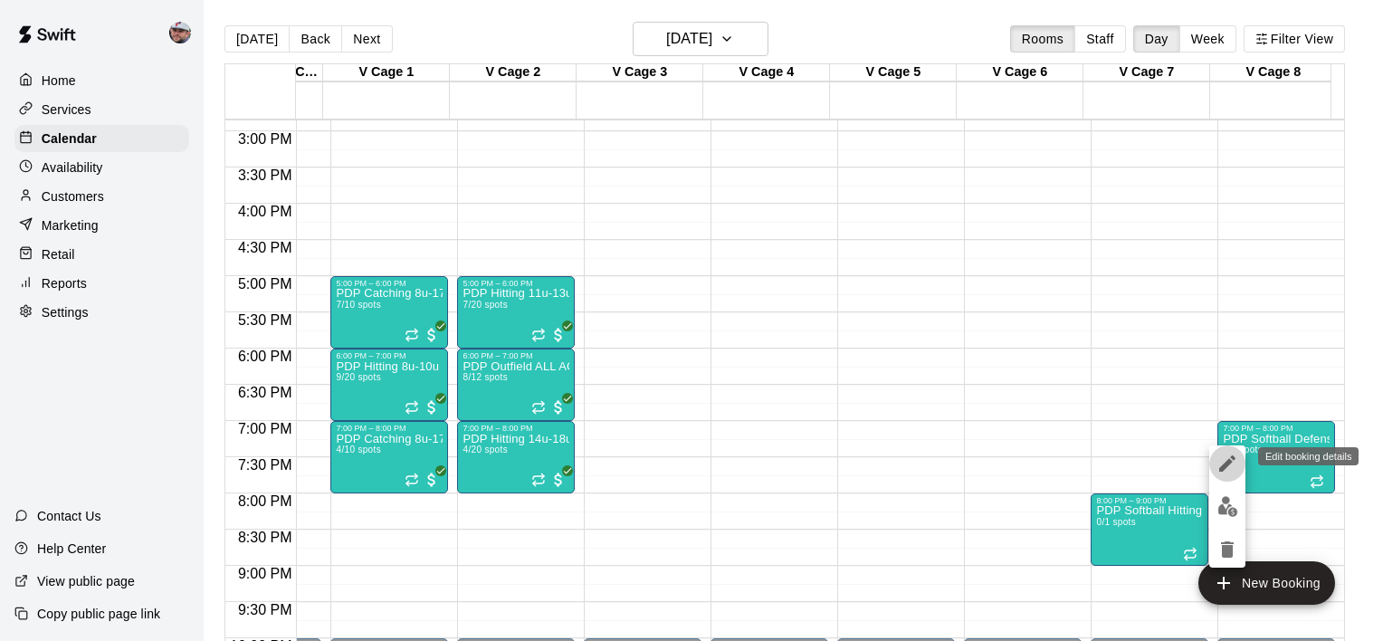
click at [1228, 453] on icon "edit" at bounding box center [1228, 464] width 22 height 22
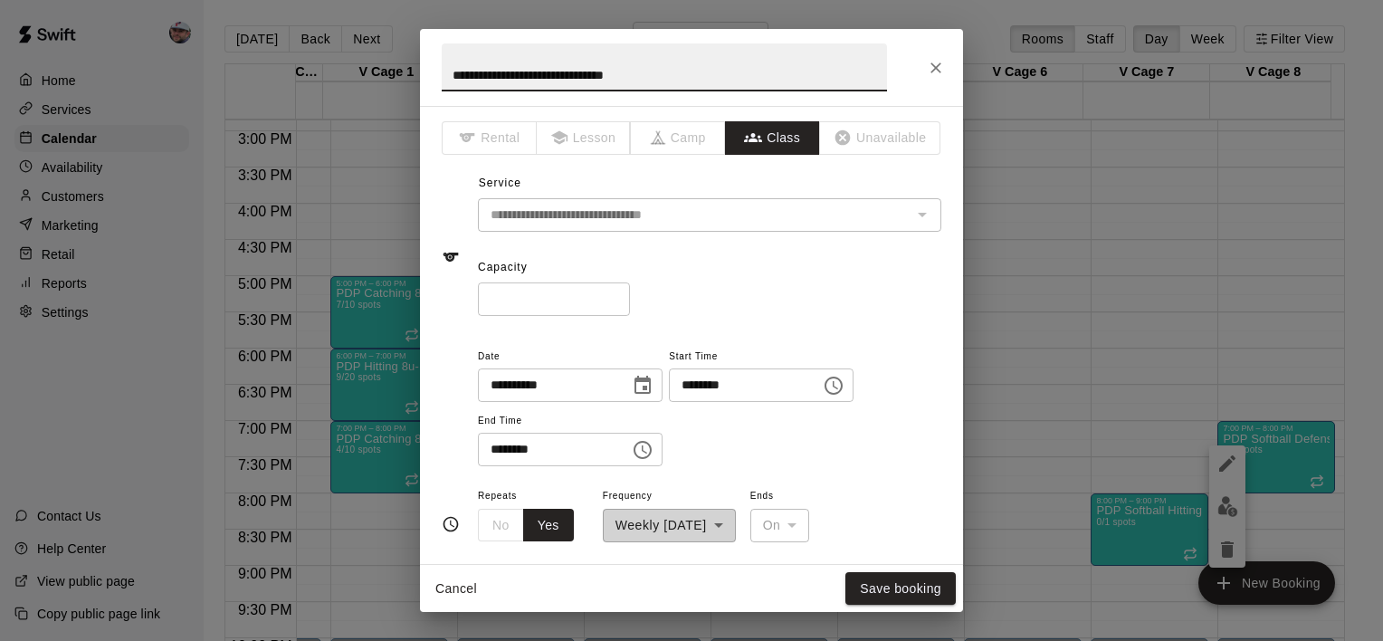
click at [532, 295] on input "*" at bounding box center [554, 298] width 152 height 33
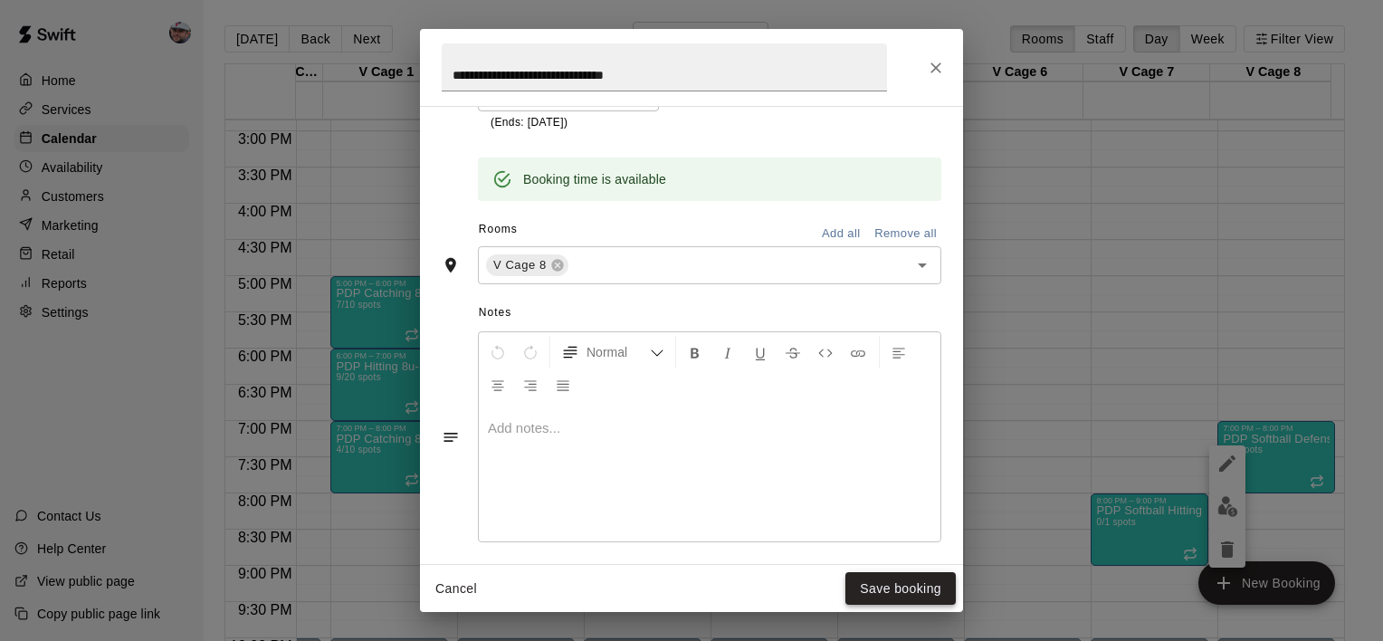
type input "**"
click at [899, 578] on button "Save booking" at bounding box center [901, 588] width 110 height 33
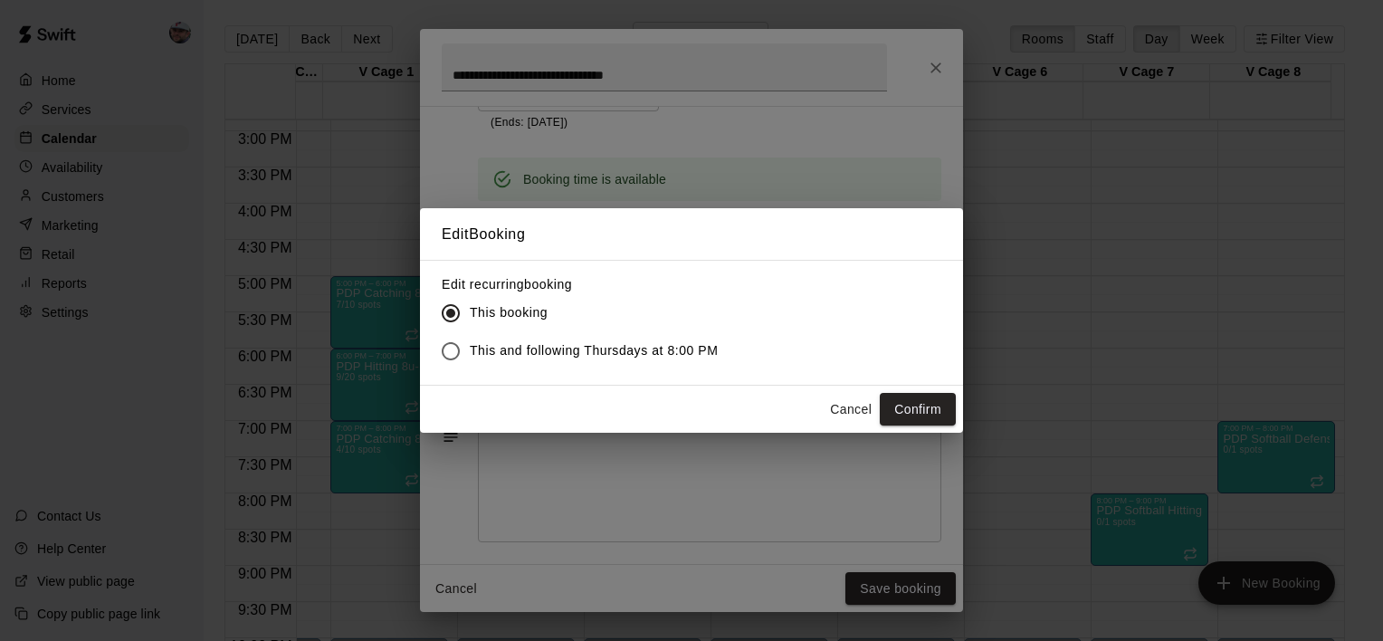
click at [689, 339] on label "This and following Thursdays at 8:00 PM" at bounding box center [575, 351] width 287 height 38
click at [898, 406] on button "Confirm" at bounding box center [918, 409] width 76 height 33
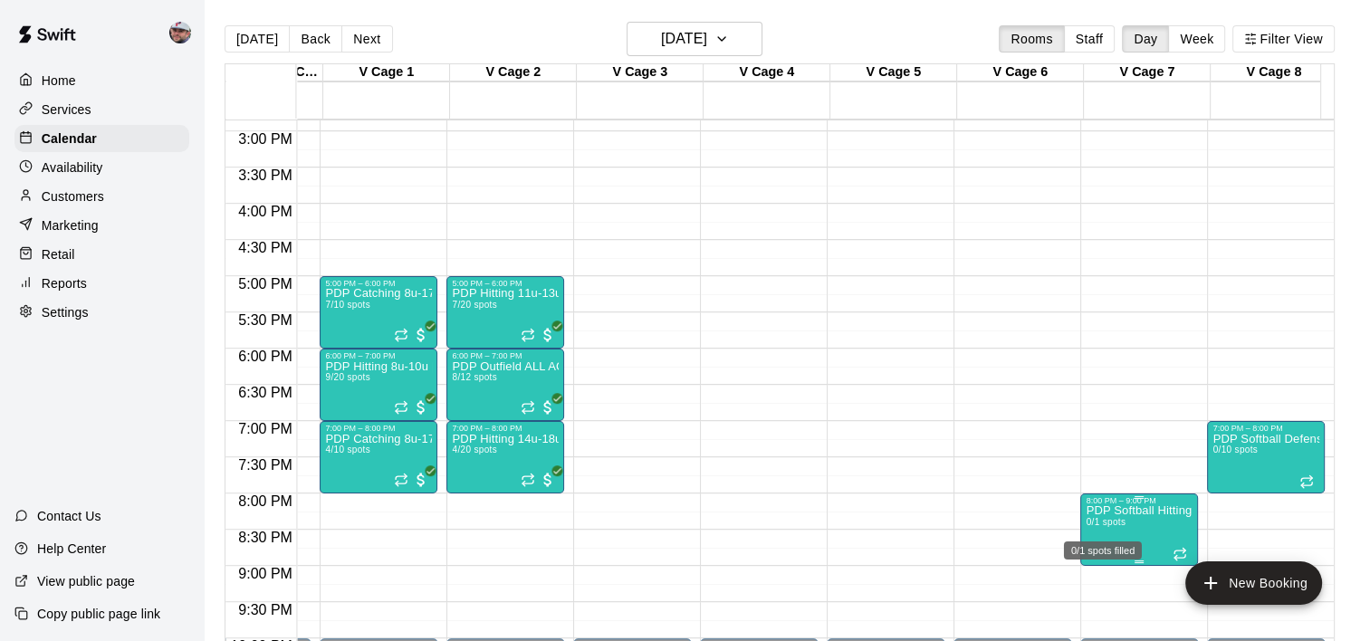
click at [1120, 526] on span "0/1 spots" at bounding box center [1105, 522] width 40 height 10
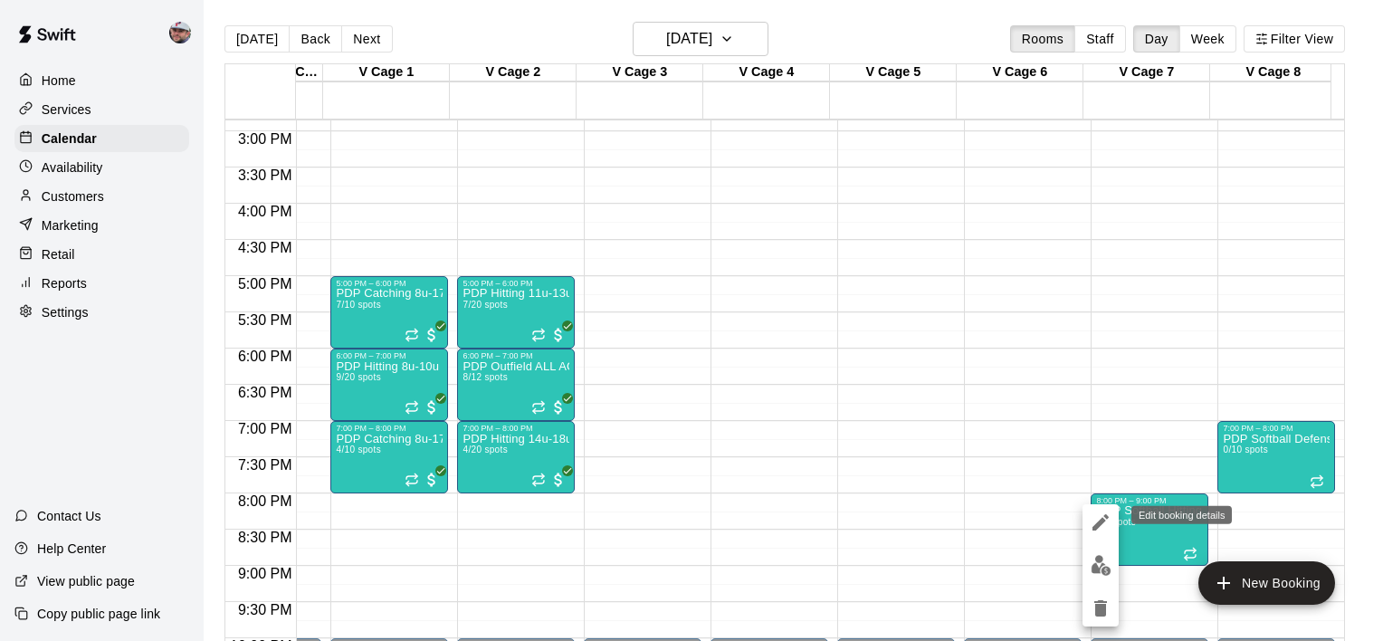
click at [1097, 518] on icon "edit" at bounding box center [1101, 522] width 22 height 22
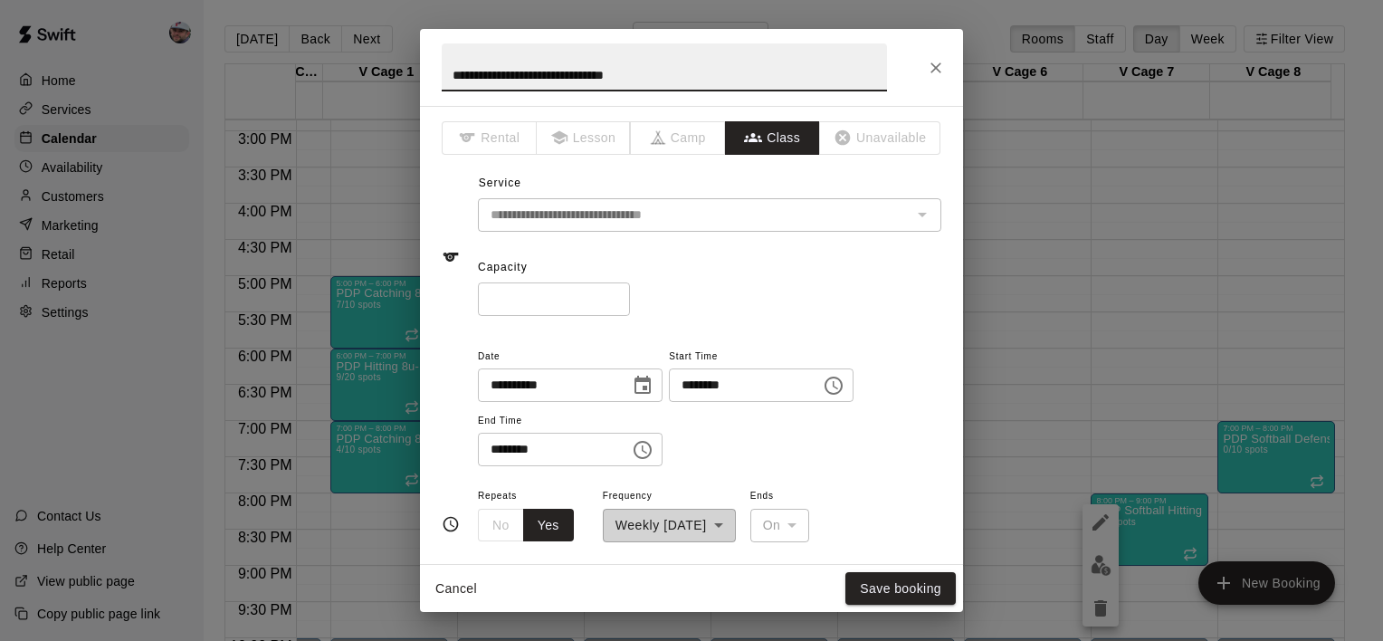
click at [549, 290] on input "*" at bounding box center [554, 298] width 152 height 33
type input "**"
click at [873, 581] on button "Save booking" at bounding box center [901, 588] width 110 height 33
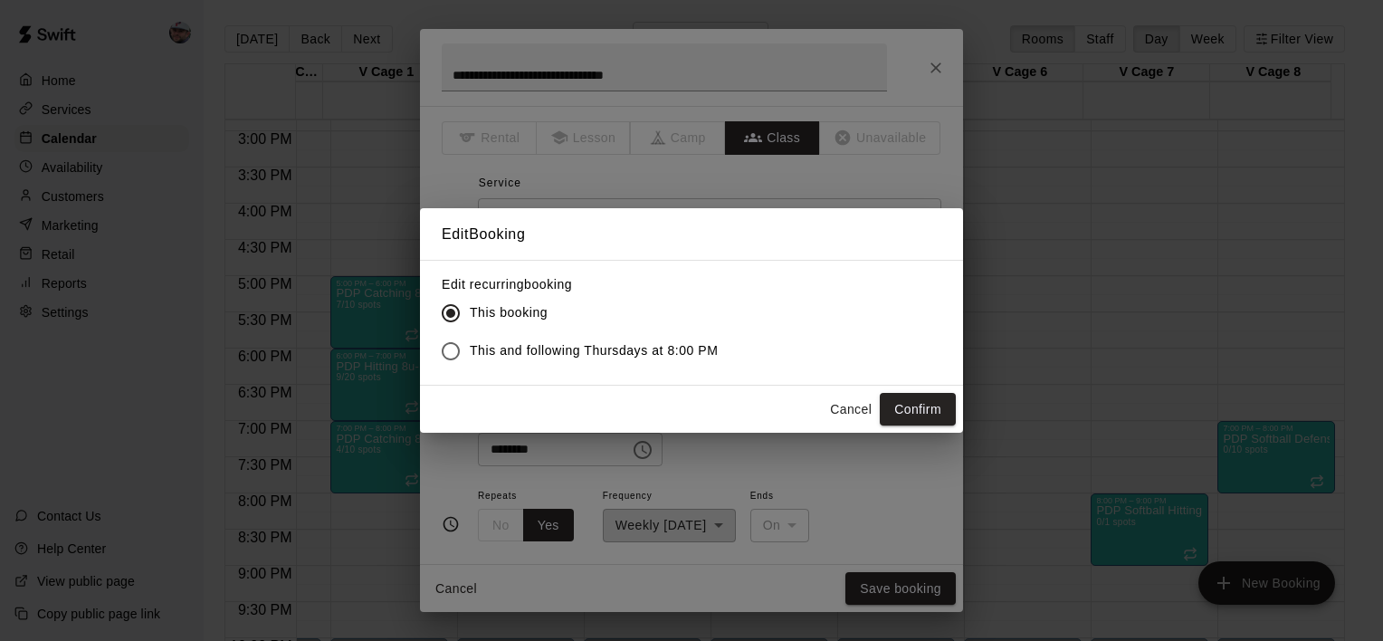
click at [604, 349] on span "This and following Thursdays at 8:00 PM" at bounding box center [594, 350] width 249 height 19
click at [923, 413] on button "Confirm" at bounding box center [918, 409] width 76 height 33
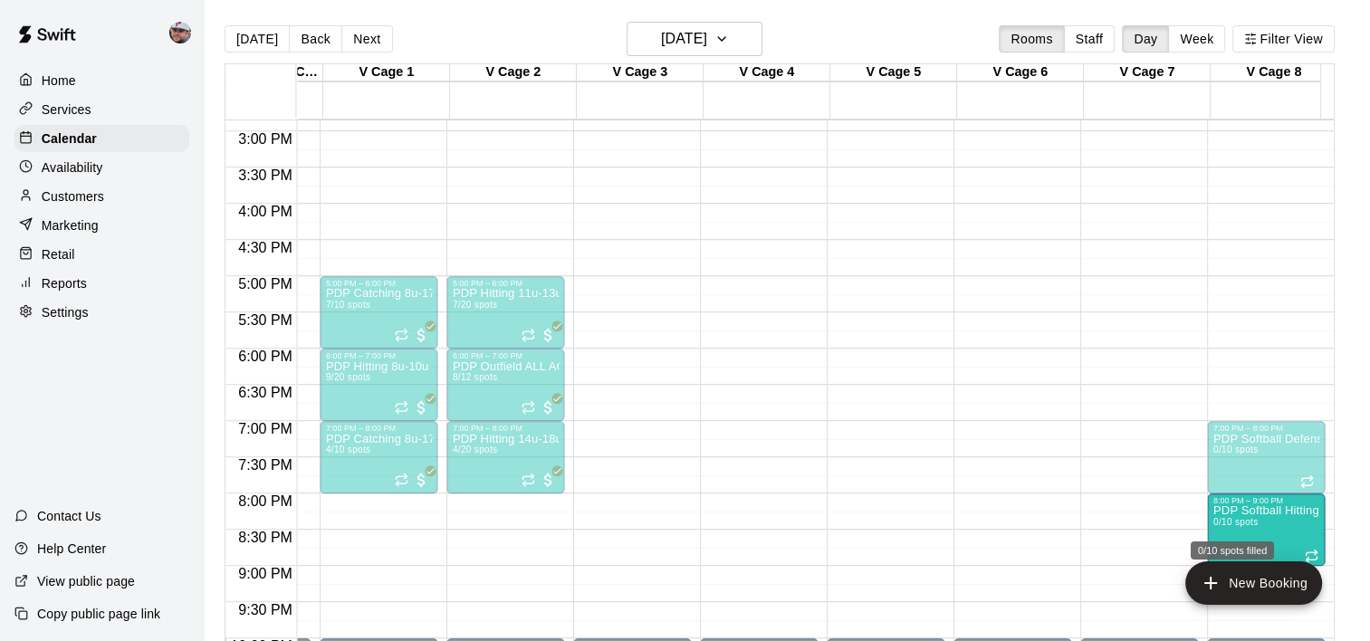
drag, startPoint x: 1136, startPoint y: 511, endPoint x: 1237, endPoint y: 521, distance: 102.0
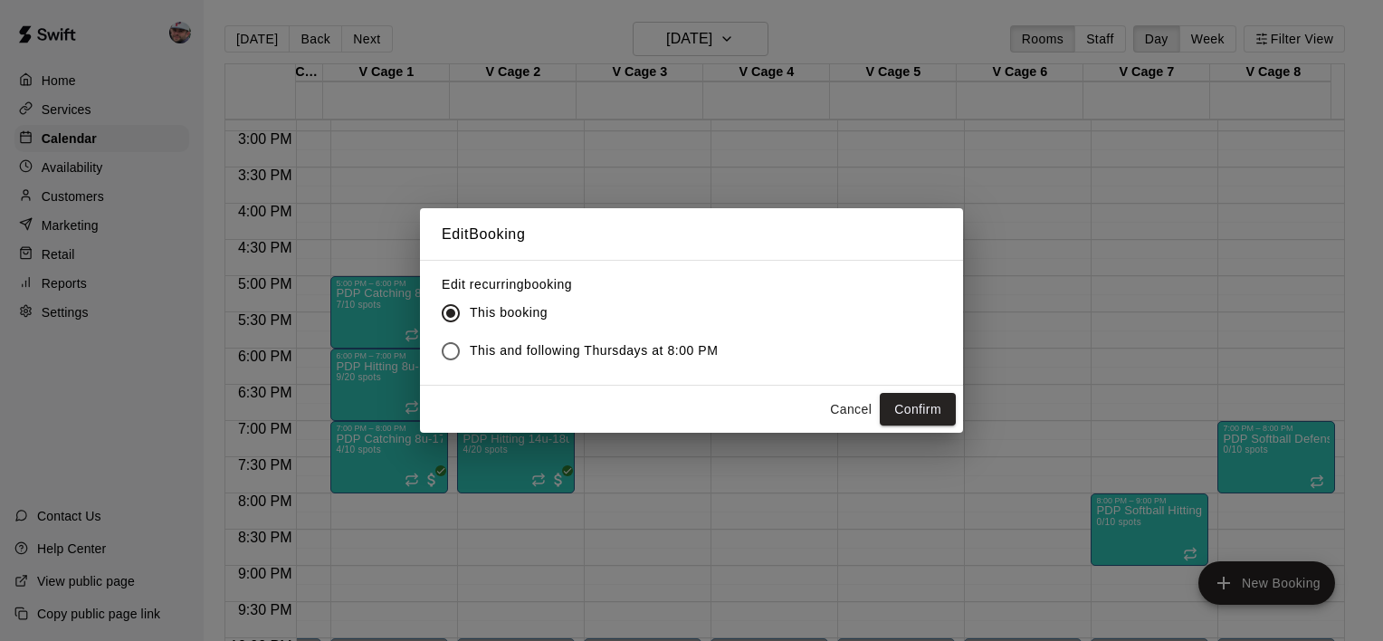
click at [691, 349] on span "This and following Thursdays at 8:00 PM" at bounding box center [594, 350] width 249 height 19
click at [905, 401] on button "Confirm" at bounding box center [918, 409] width 76 height 33
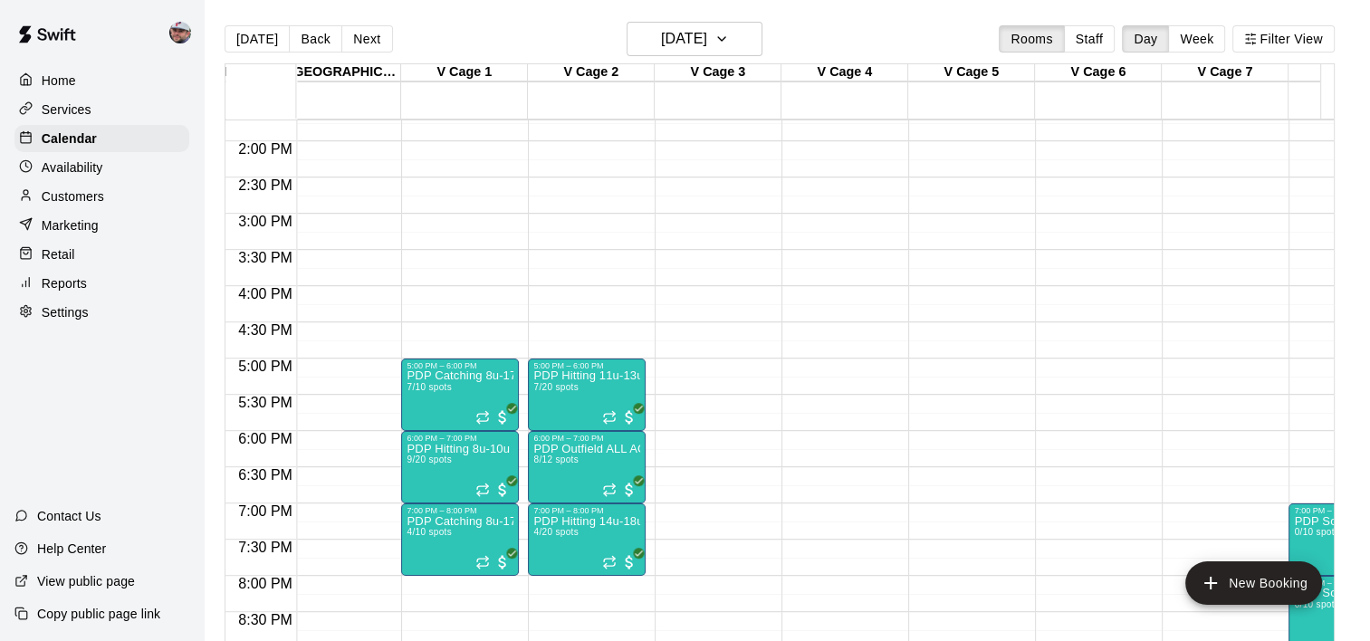
scroll to position [0, 2809]
